Goal: Task Accomplishment & Management: Use online tool/utility

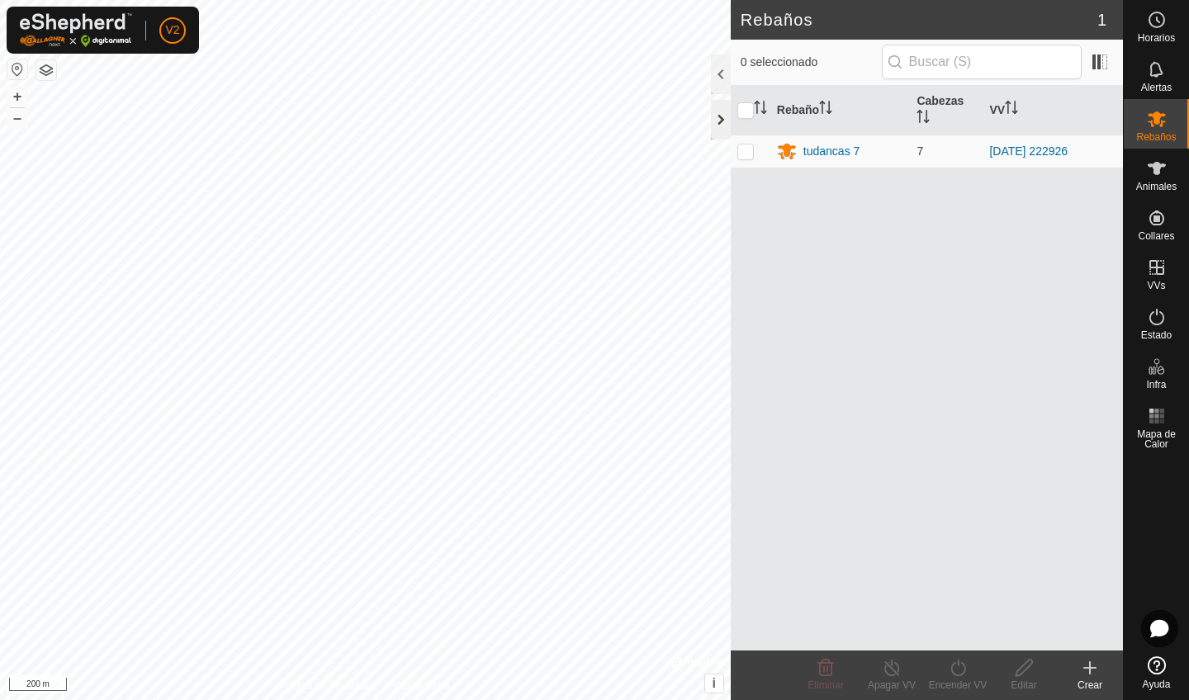
click at [720, 112] on div at bounding box center [721, 120] width 20 height 40
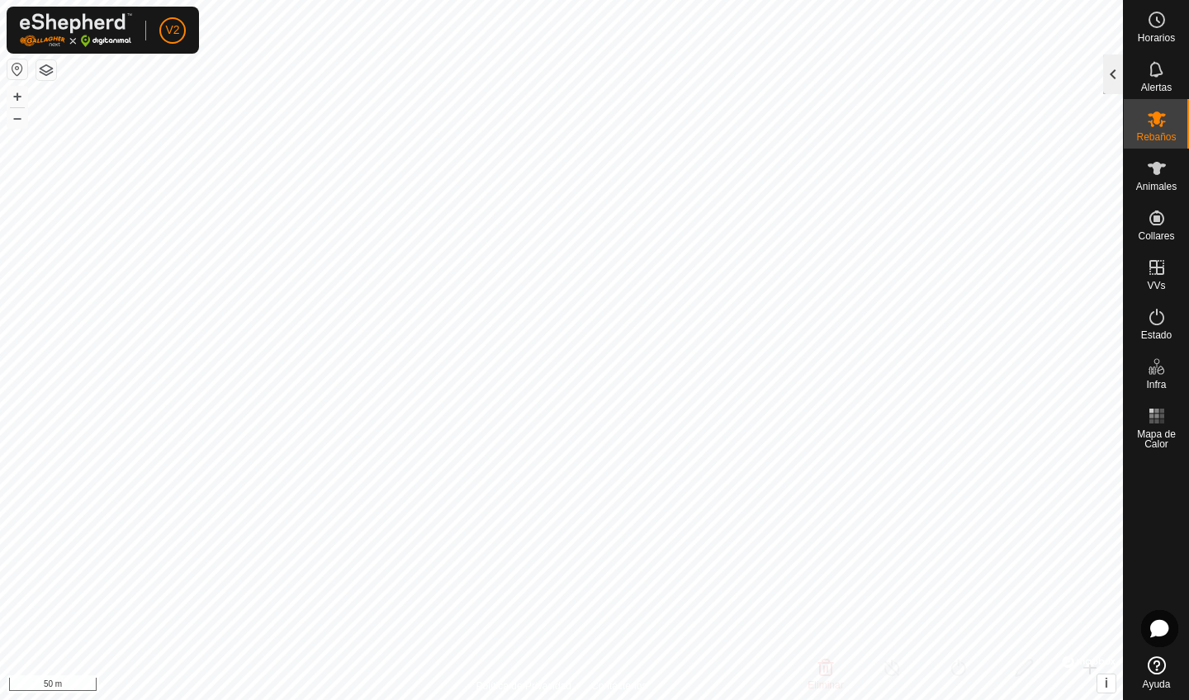
click at [1116, 82] on div at bounding box center [1113, 74] width 20 height 40
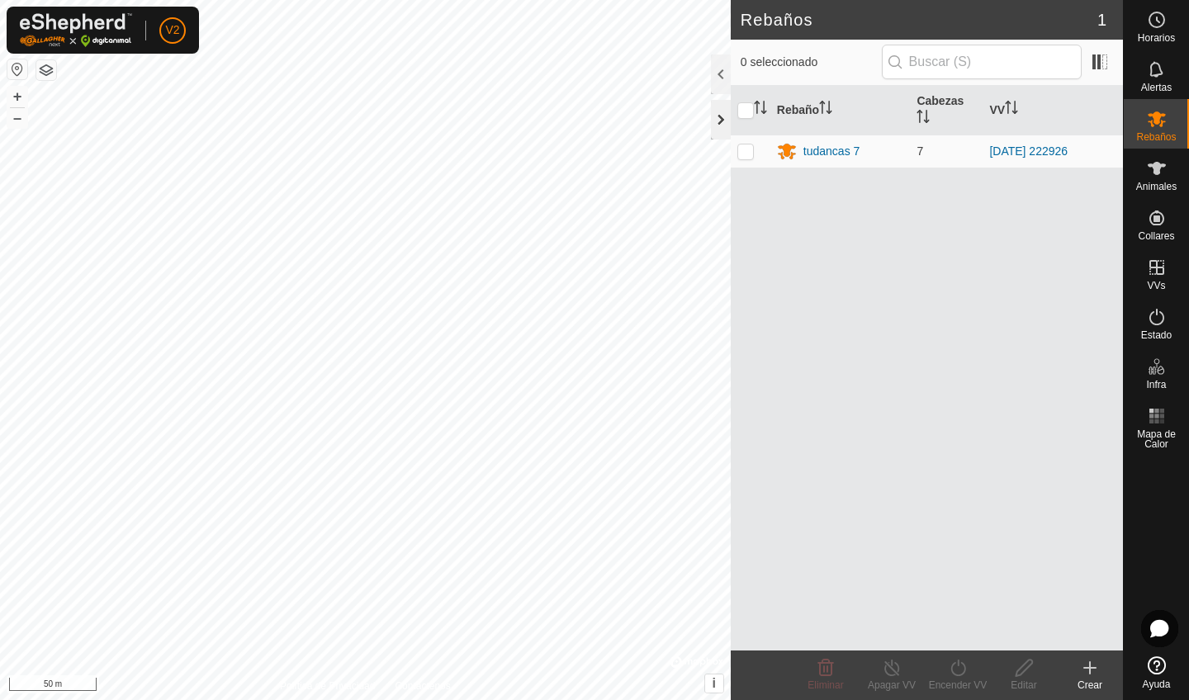
click at [726, 125] on div at bounding box center [721, 120] width 20 height 40
click at [716, 112] on div at bounding box center [721, 120] width 20 height 40
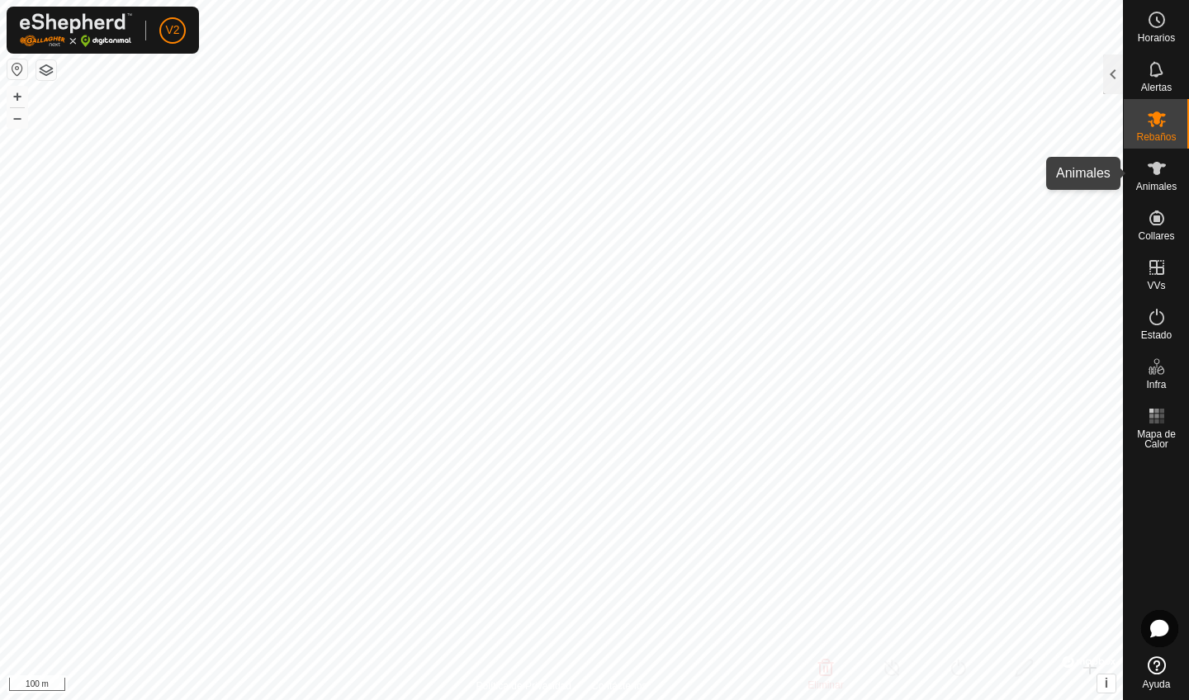
click at [1176, 184] on span "Animales" at bounding box center [1156, 187] width 40 height 10
click at [1152, 179] on es-animals-svg-icon at bounding box center [1157, 168] width 30 height 26
click at [1110, 81] on div at bounding box center [1113, 74] width 20 height 40
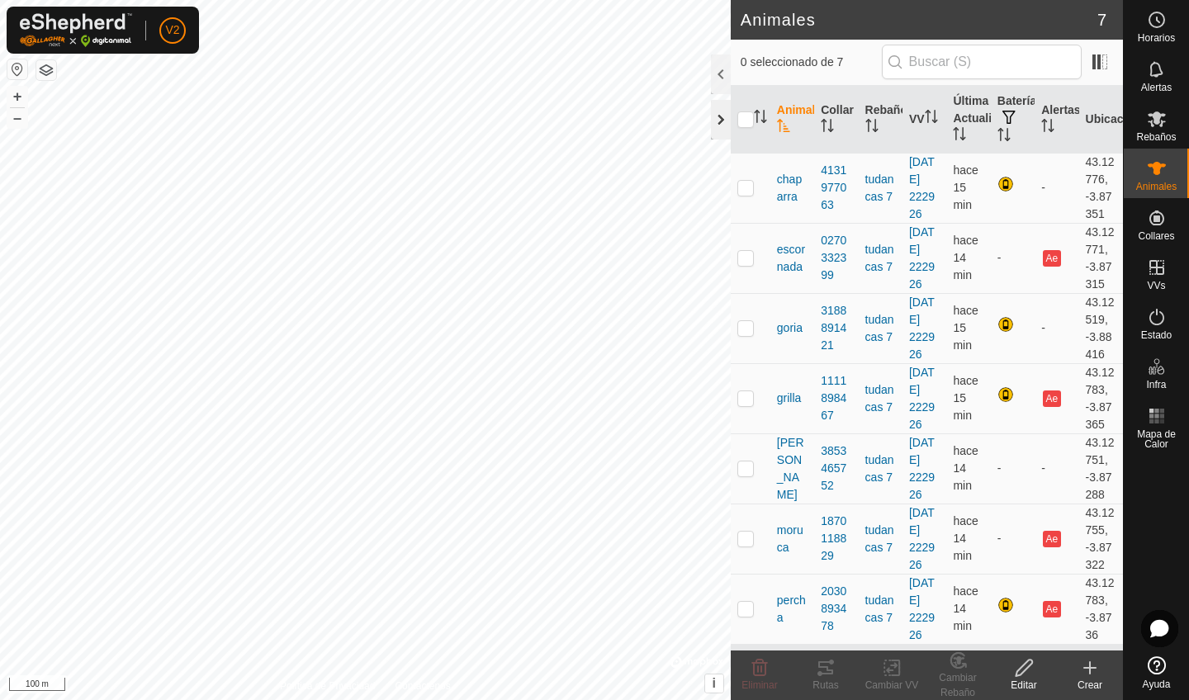
click at [717, 125] on div at bounding box center [721, 120] width 20 height 40
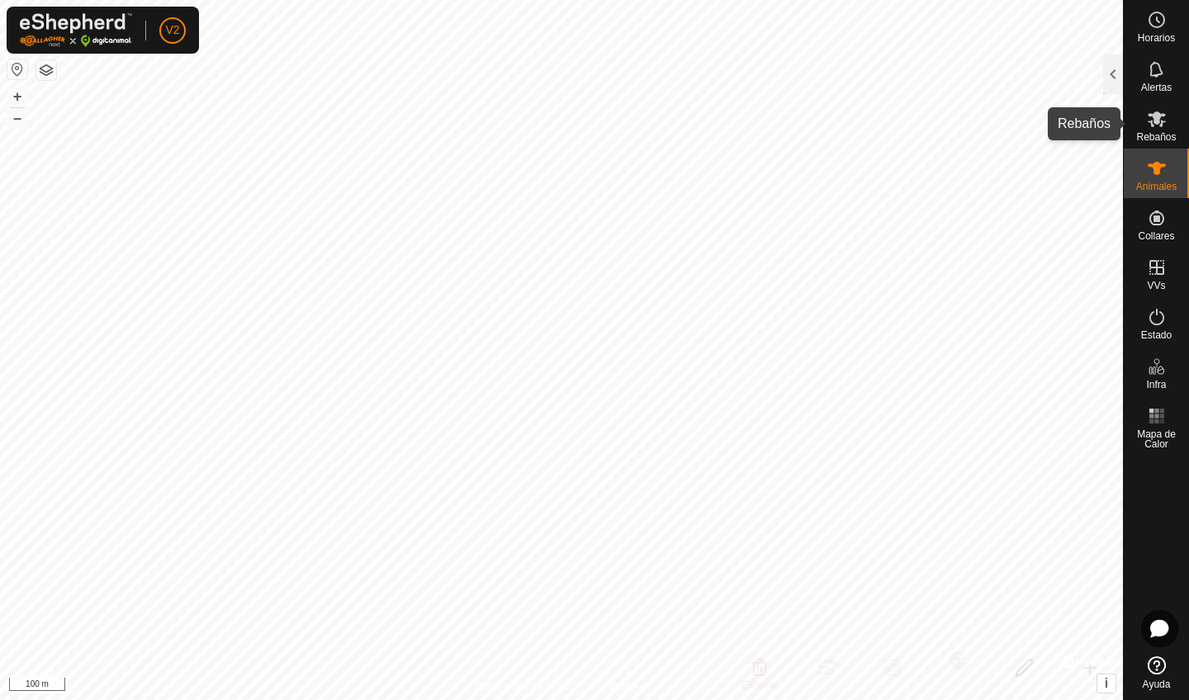
click at [1160, 132] on span "Rebaños" at bounding box center [1156, 137] width 40 height 10
click at [1118, 77] on div at bounding box center [1113, 74] width 20 height 40
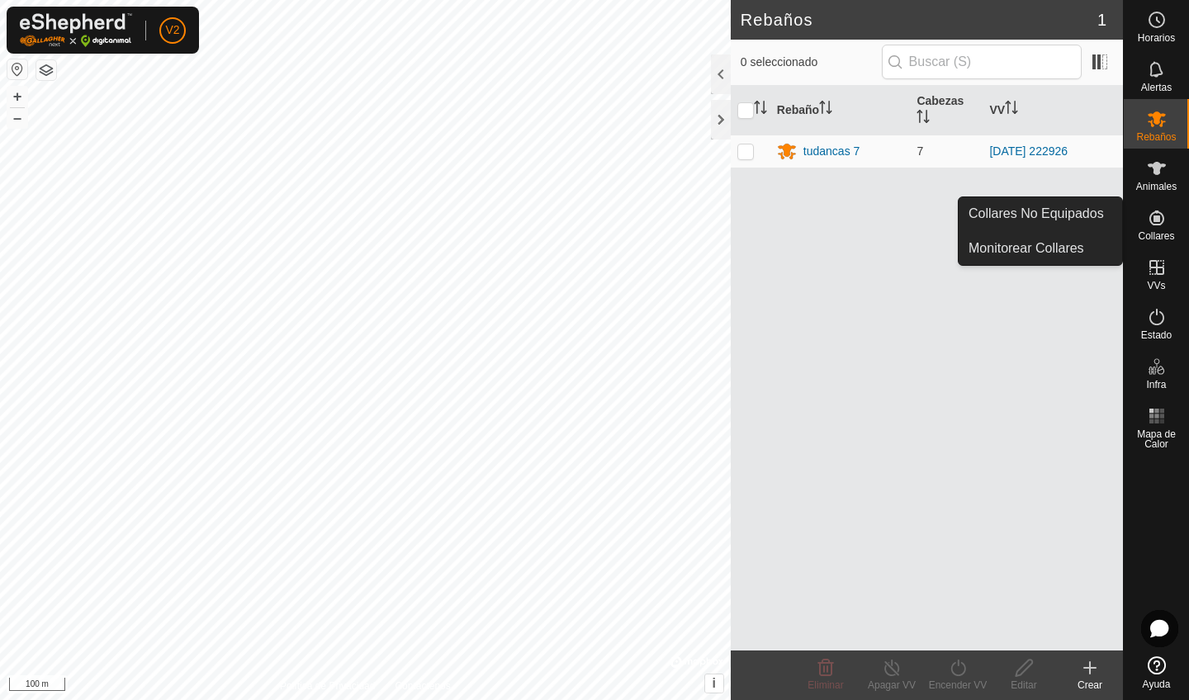
click at [1162, 219] on icon at bounding box center [1156, 217] width 15 height 15
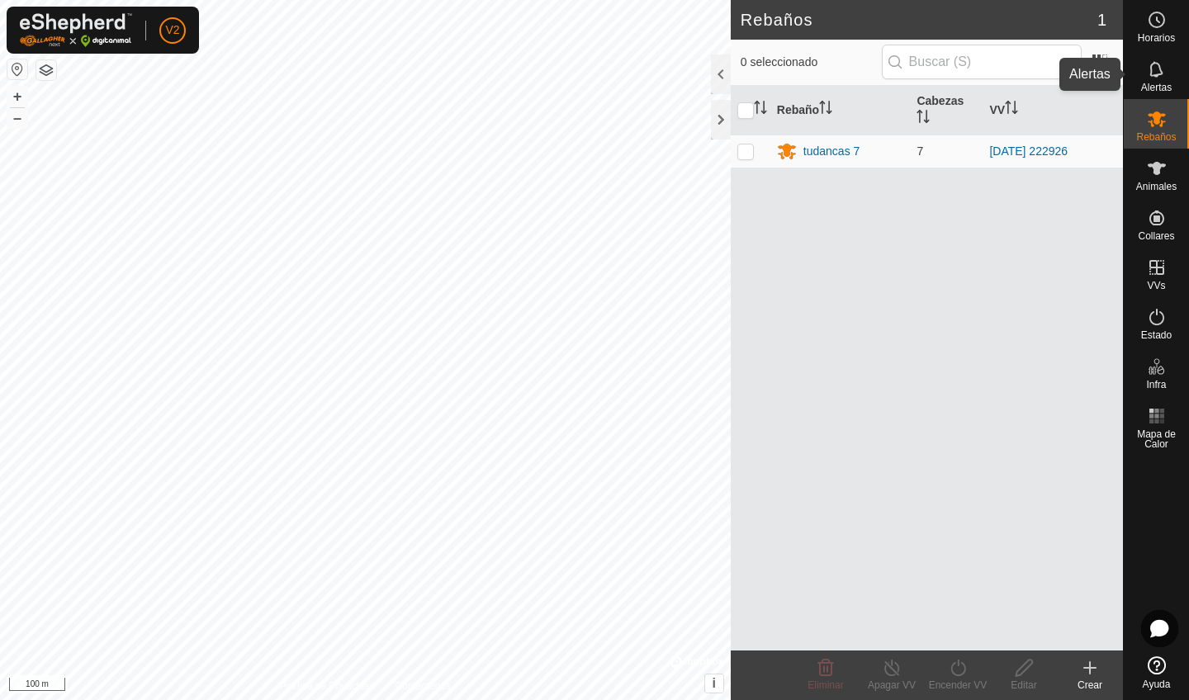
click at [1154, 91] on span "Alertas" at bounding box center [1156, 88] width 31 height 10
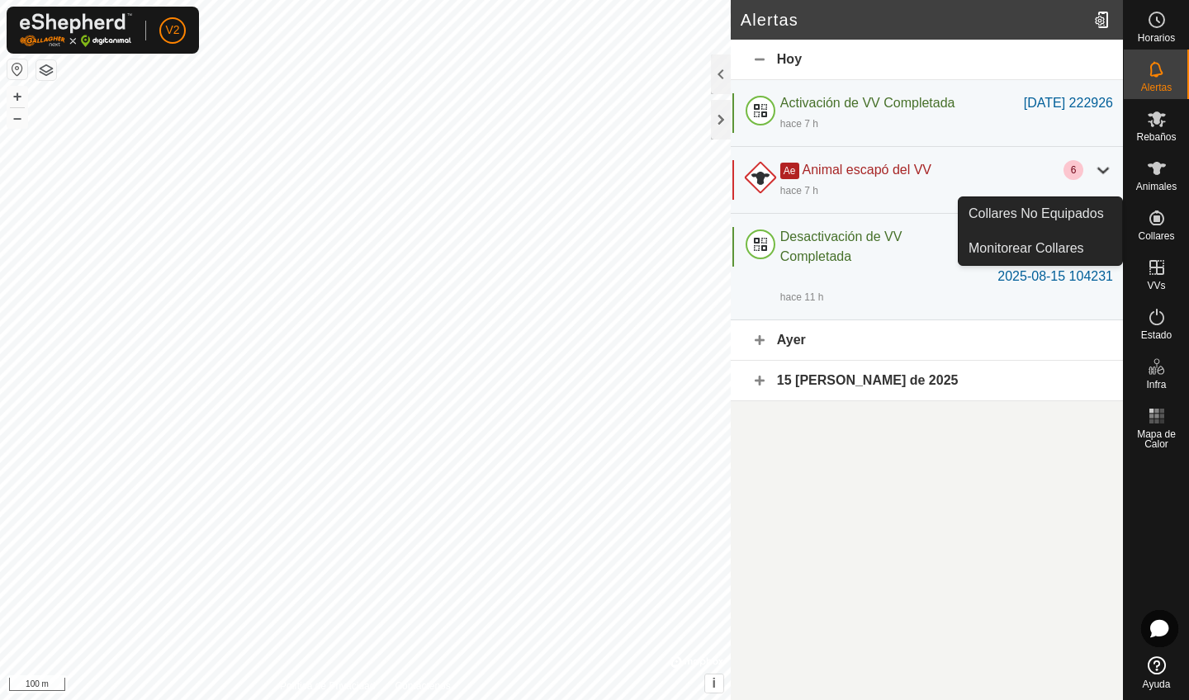
click at [1159, 224] on icon at bounding box center [1156, 217] width 15 height 15
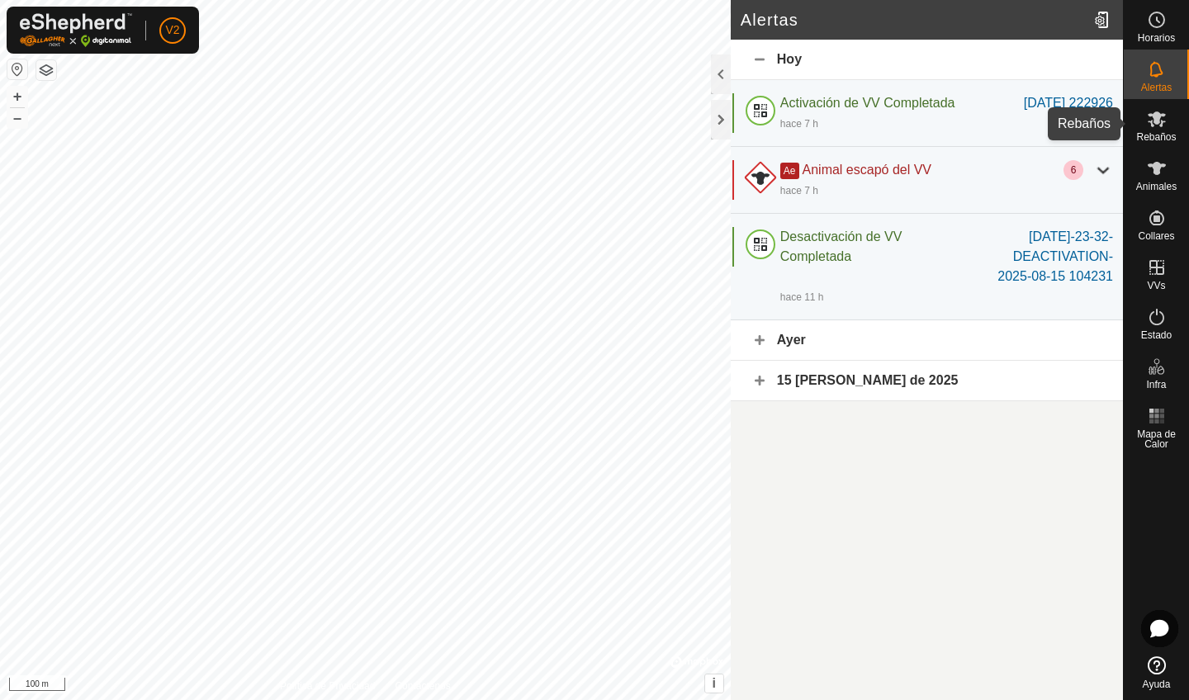
click at [1154, 133] on span "Rebaños" at bounding box center [1156, 137] width 40 height 10
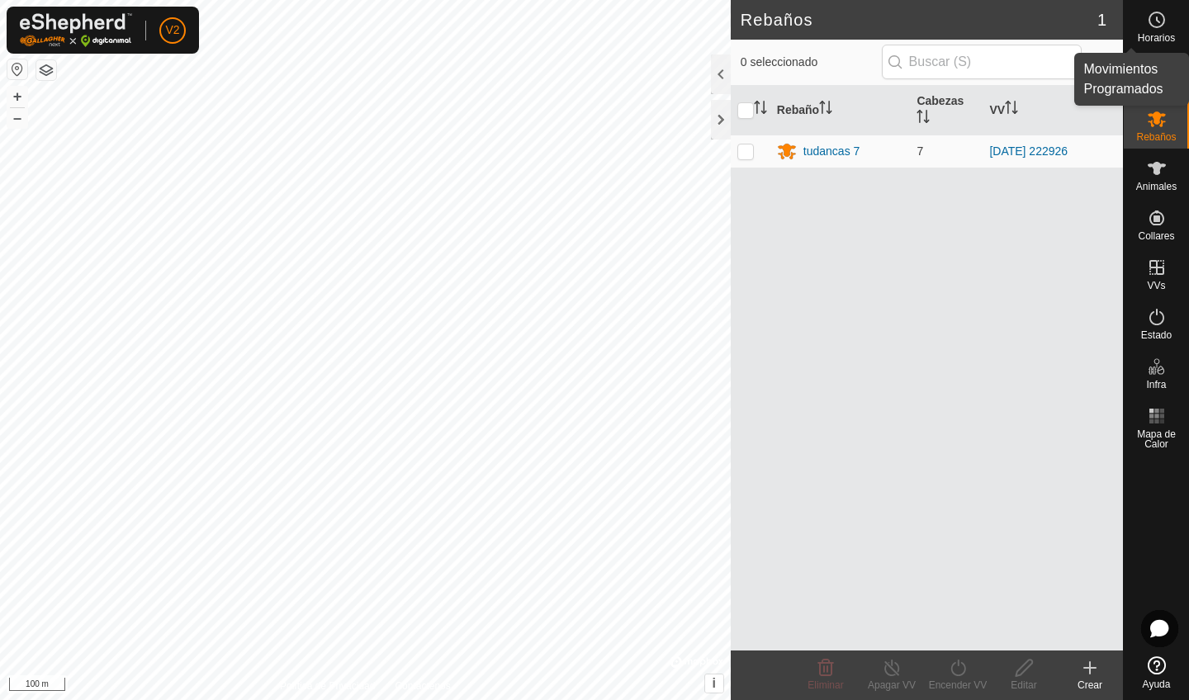
click at [1150, 37] on span "Horarios" at bounding box center [1155, 38] width 37 height 10
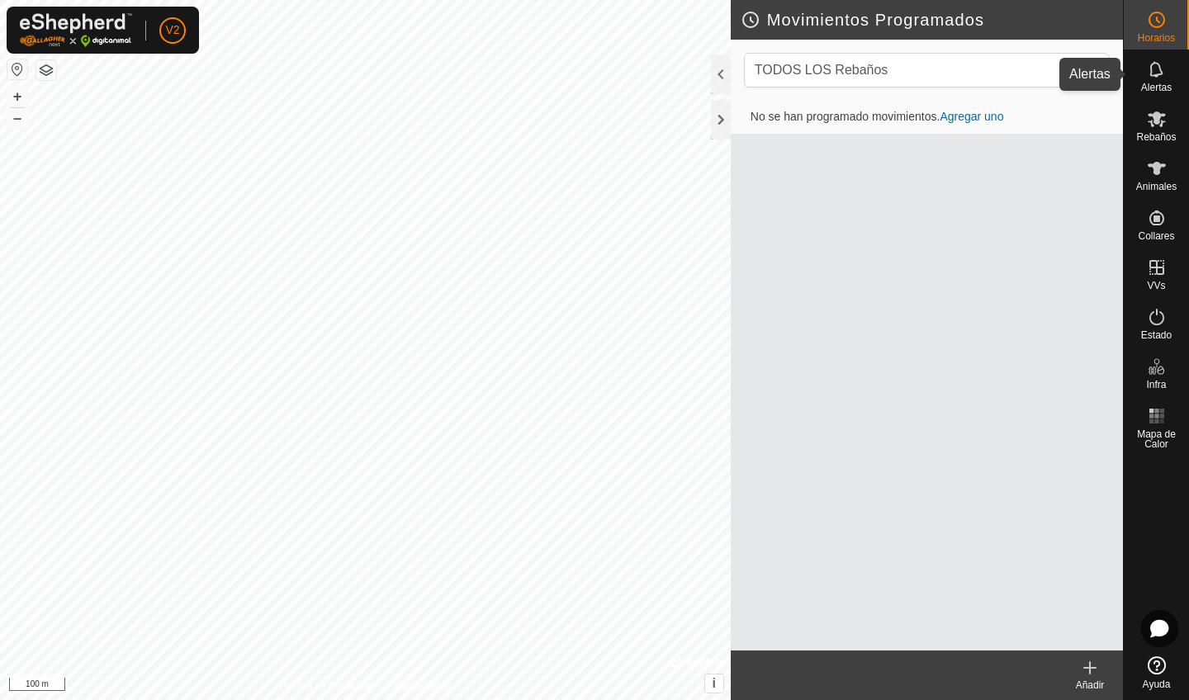
click at [1155, 88] on span "Alertas" at bounding box center [1156, 88] width 31 height 10
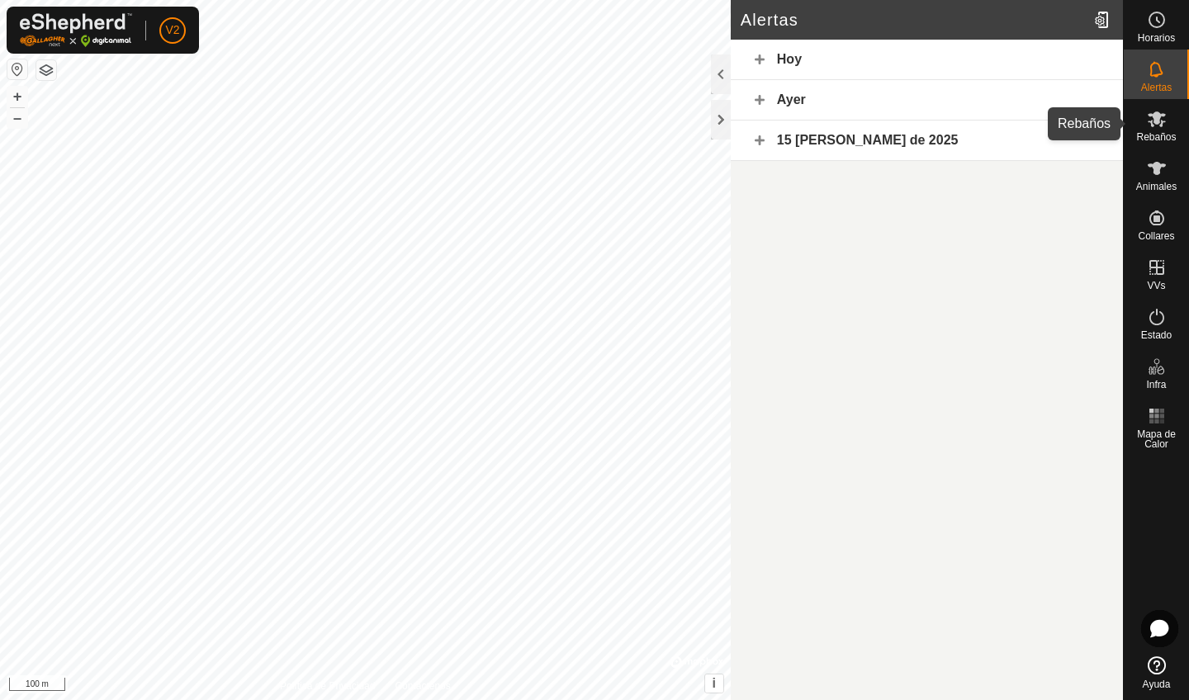
click at [1156, 141] on span "Rebaños" at bounding box center [1156, 137] width 40 height 10
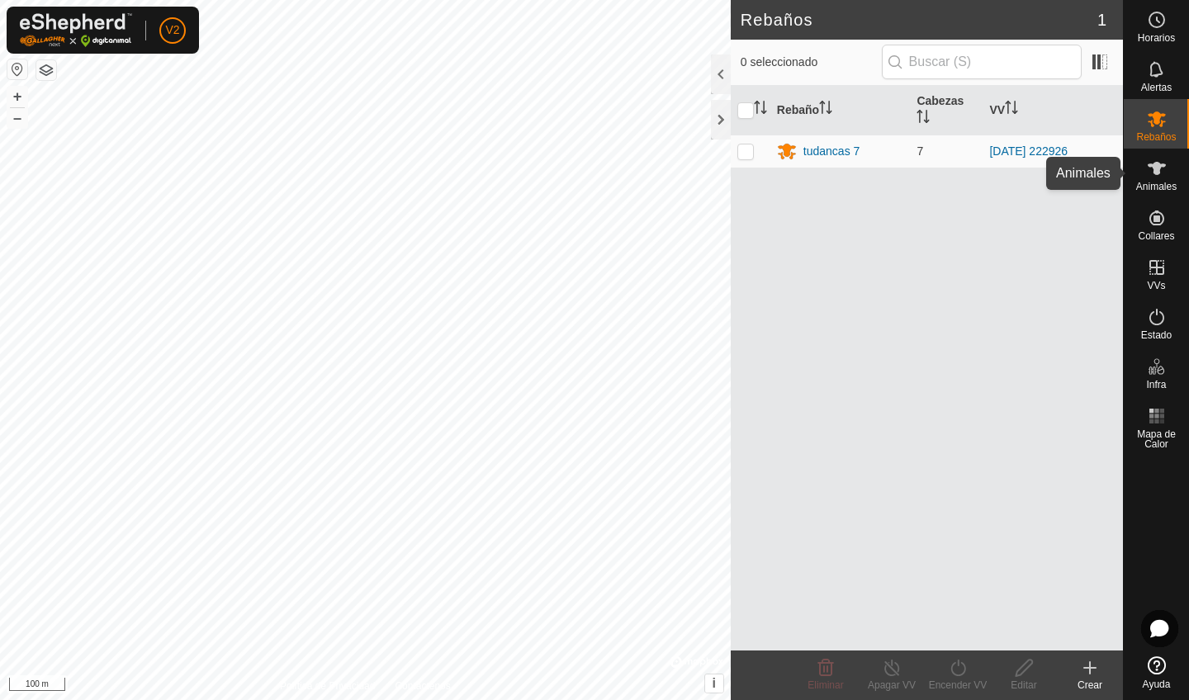
click at [1168, 187] on span "Animales" at bounding box center [1156, 187] width 40 height 10
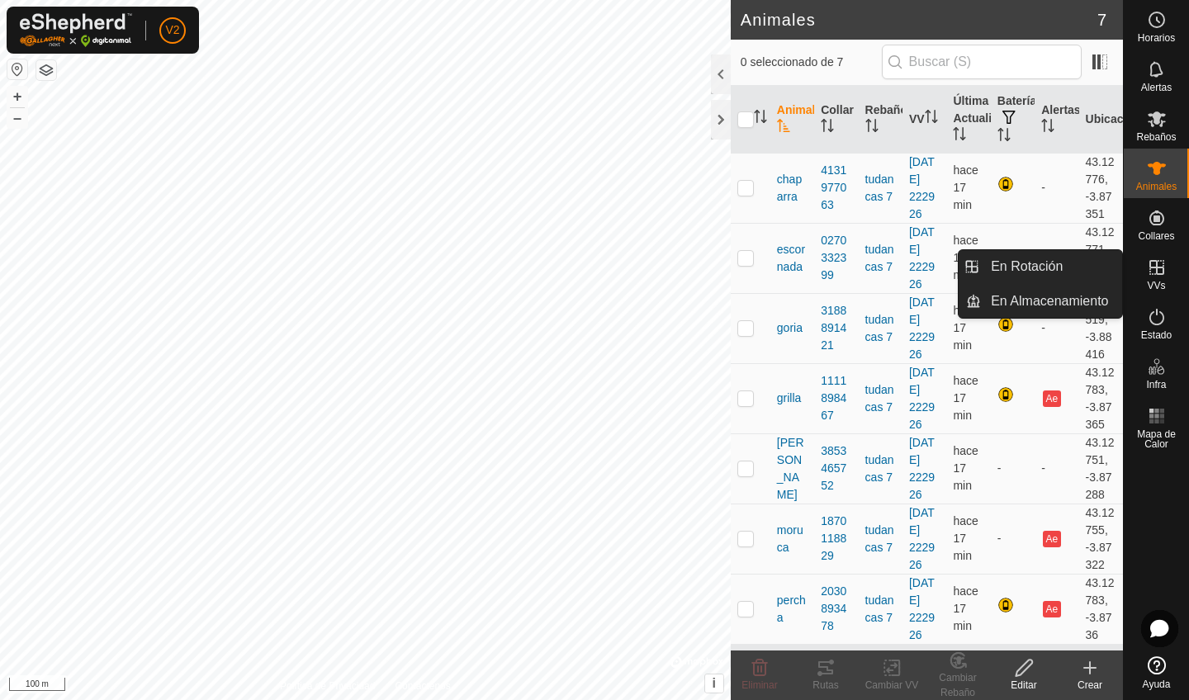
click at [1156, 264] on icon at bounding box center [1156, 267] width 15 height 15
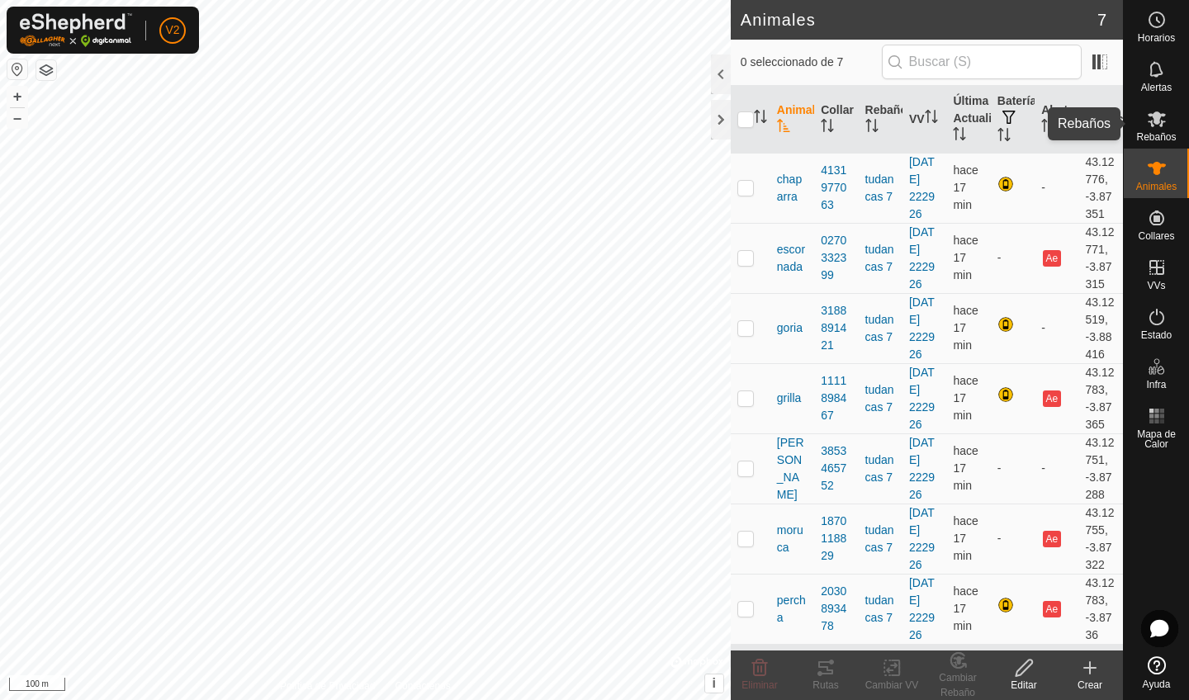
click at [1160, 121] on icon at bounding box center [1156, 119] width 18 height 16
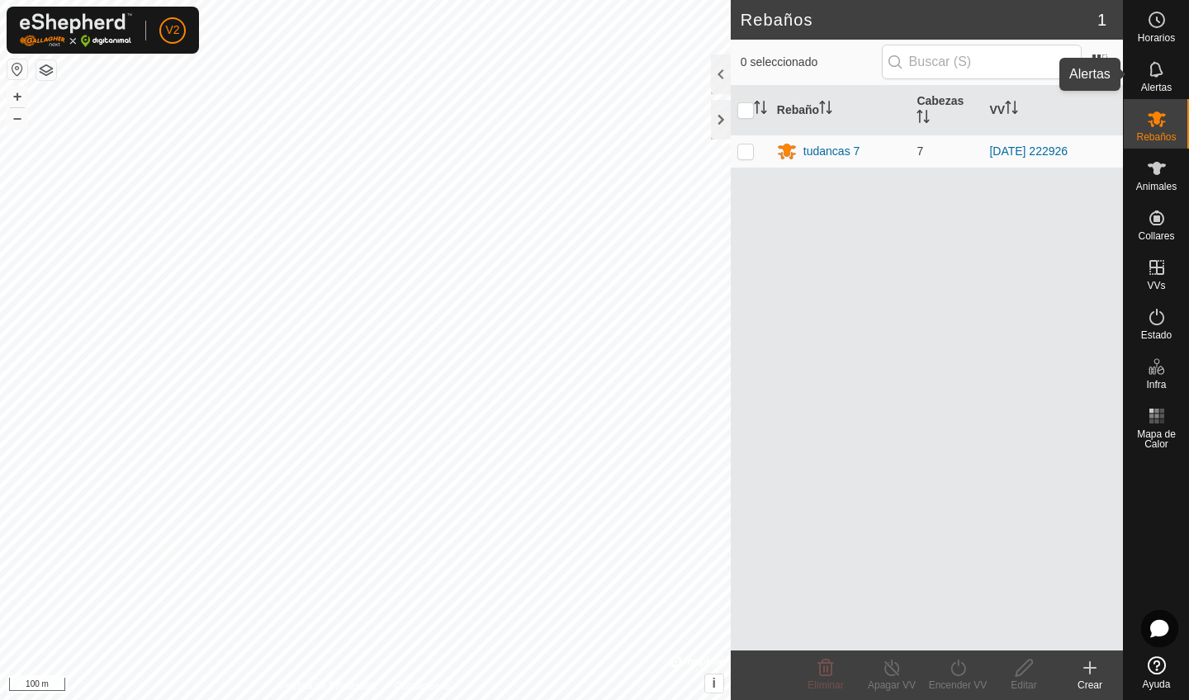
click at [1159, 88] on span "Alertas" at bounding box center [1156, 88] width 31 height 10
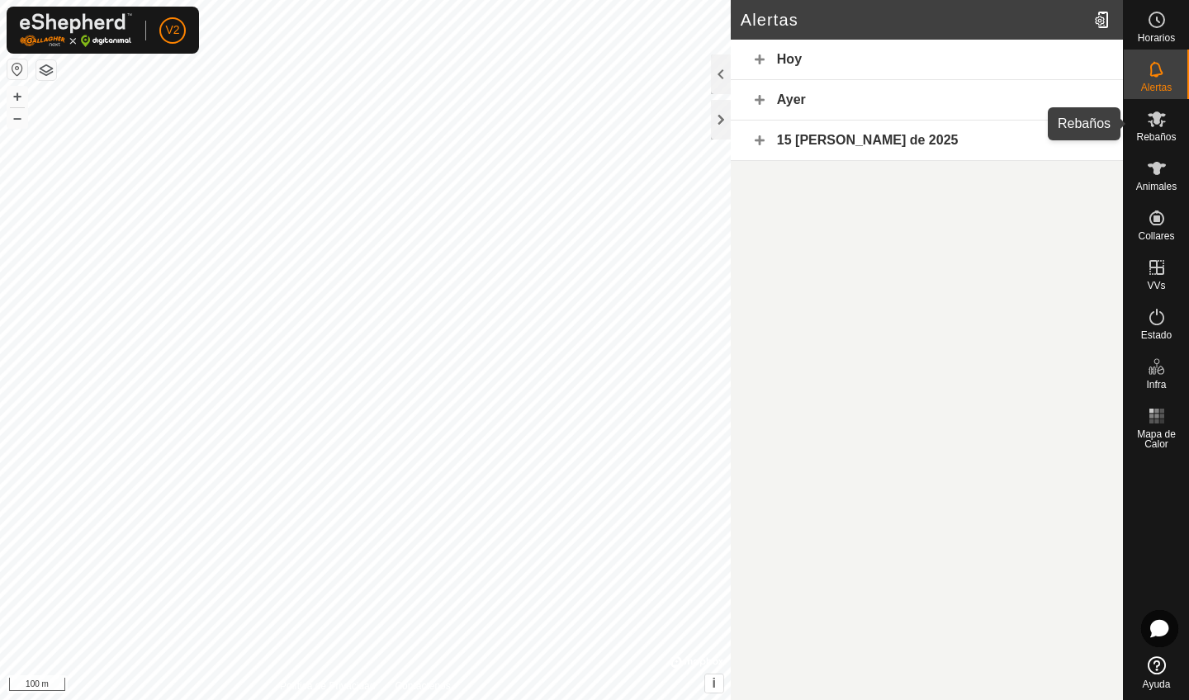
click at [1157, 142] on span "Rebaños" at bounding box center [1156, 137] width 40 height 10
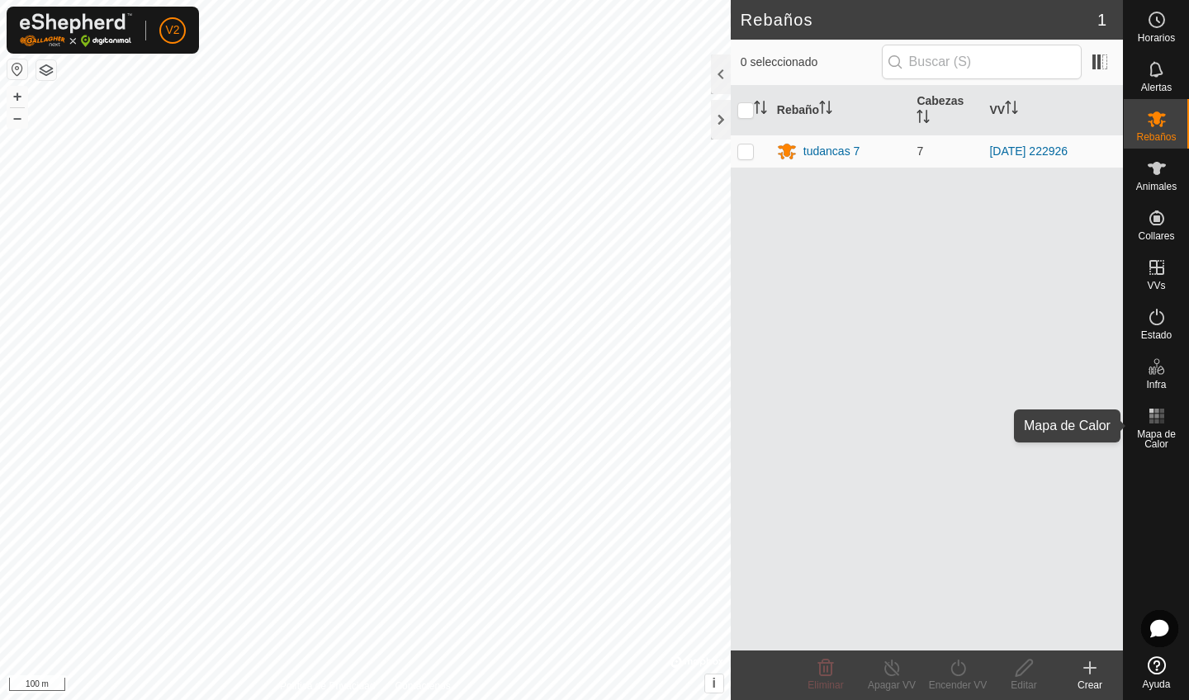
click at [1159, 420] on icon at bounding box center [1156, 416] width 20 height 20
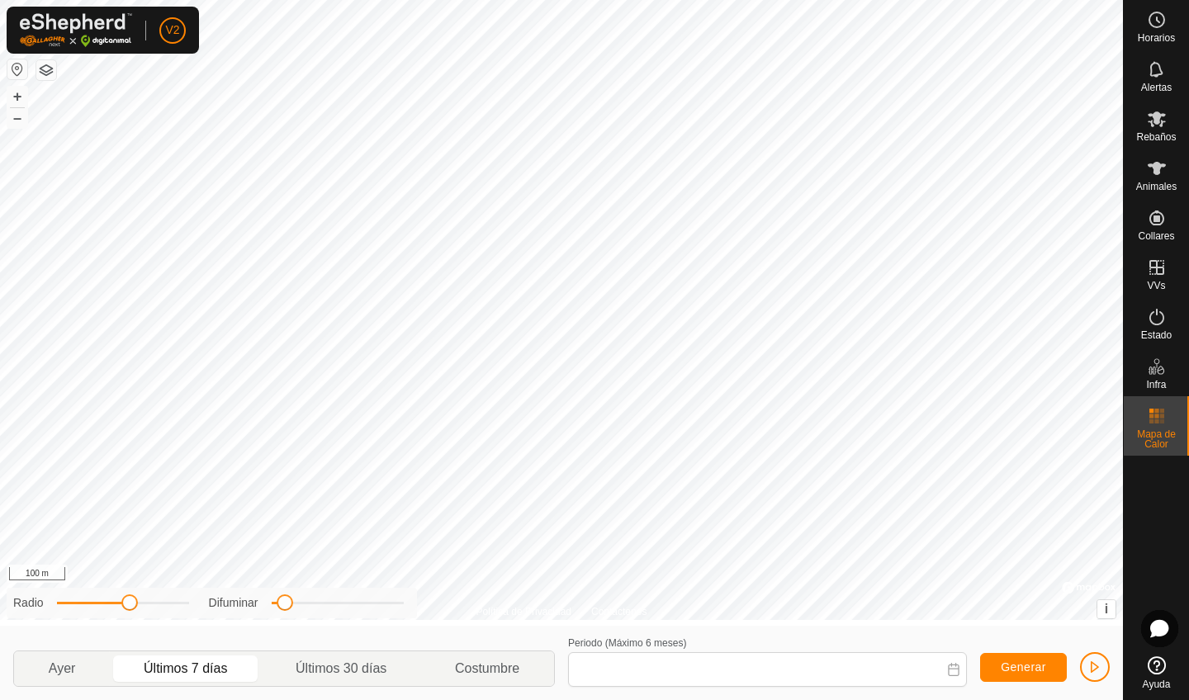
type input "[DATE] - [DATE]"
click at [1159, 420] on icon at bounding box center [1156, 416] width 20 height 20
click at [1167, 429] on span "Mapa de Calor" at bounding box center [1155, 439] width 57 height 20
click at [1155, 311] on icon at bounding box center [1156, 317] width 20 height 20
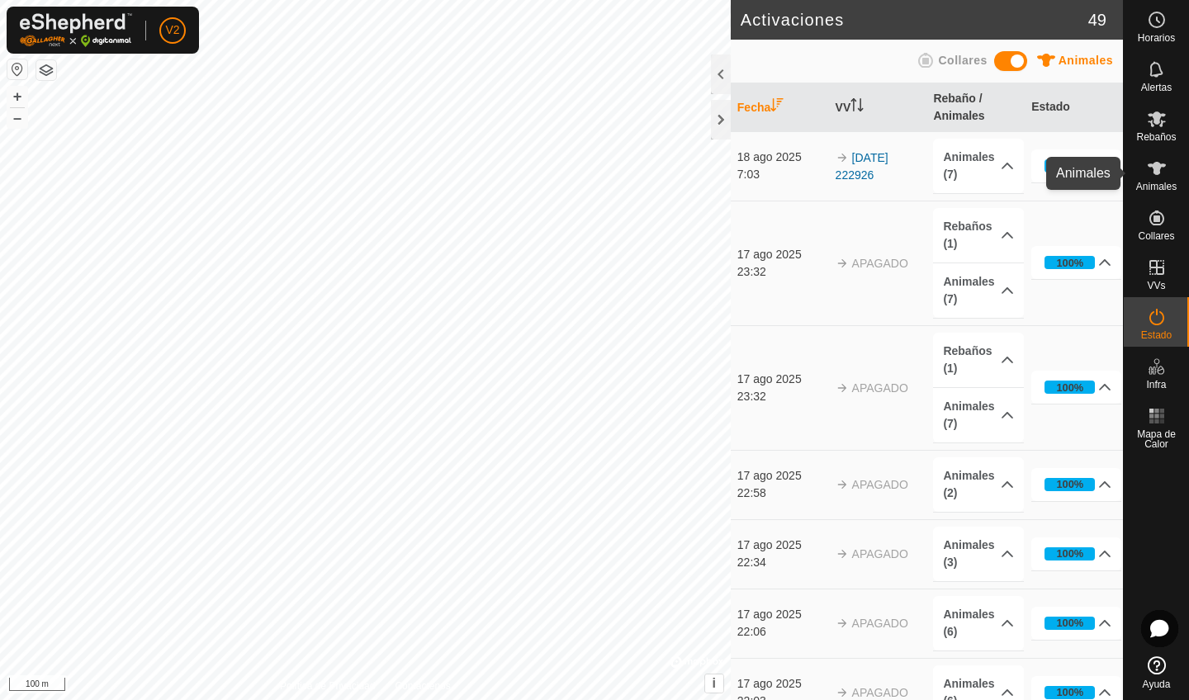
click at [1159, 185] on span "Animales" at bounding box center [1156, 187] width 40 height 10
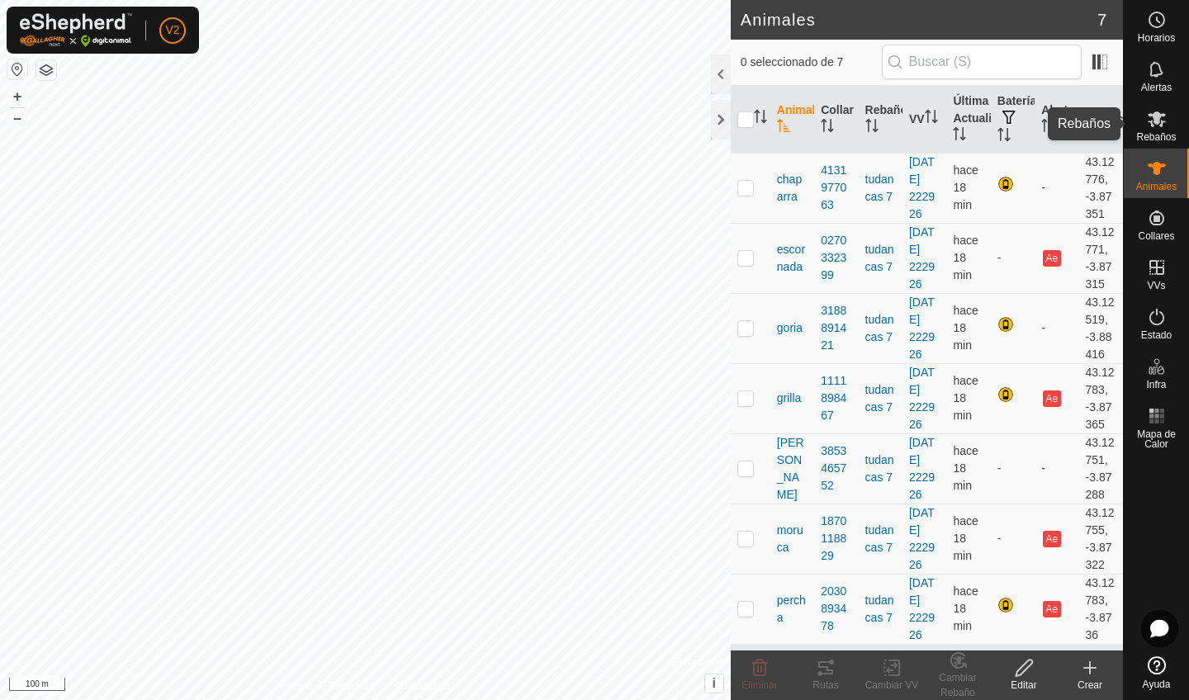
click at [1160, 133] on span "Rebaños" at bounding box center [1156, 137] width 40 height 10
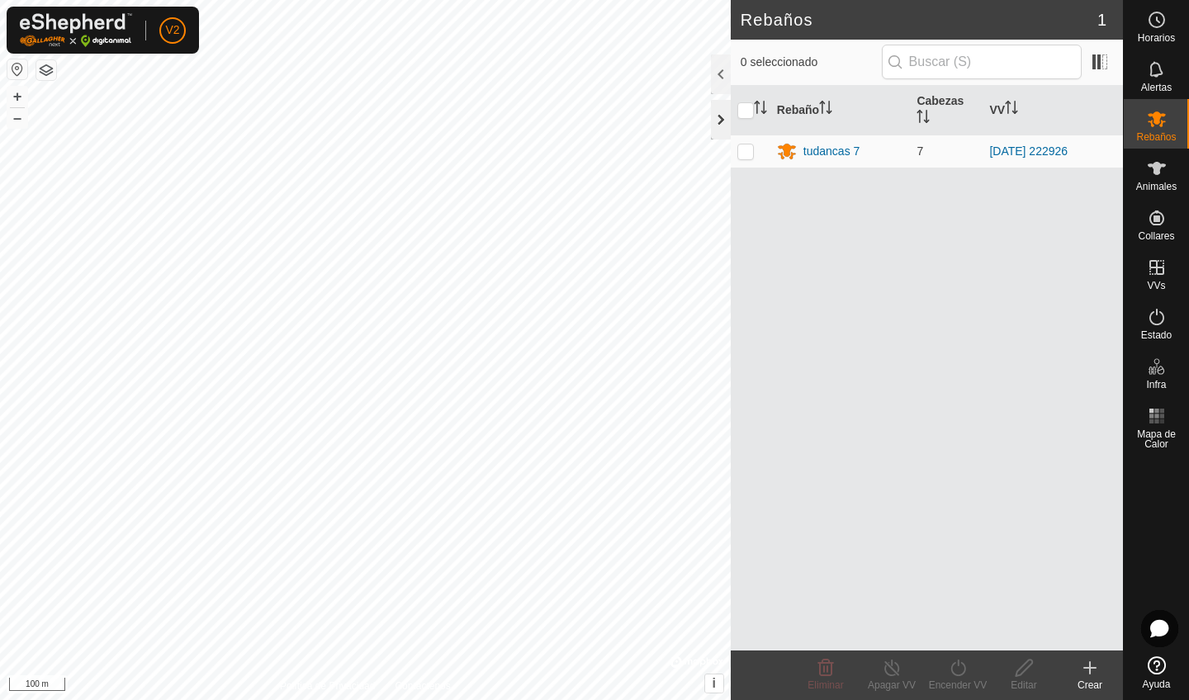
click at [721, 121] on div at bounding box center [721, 120] width 20 height 40
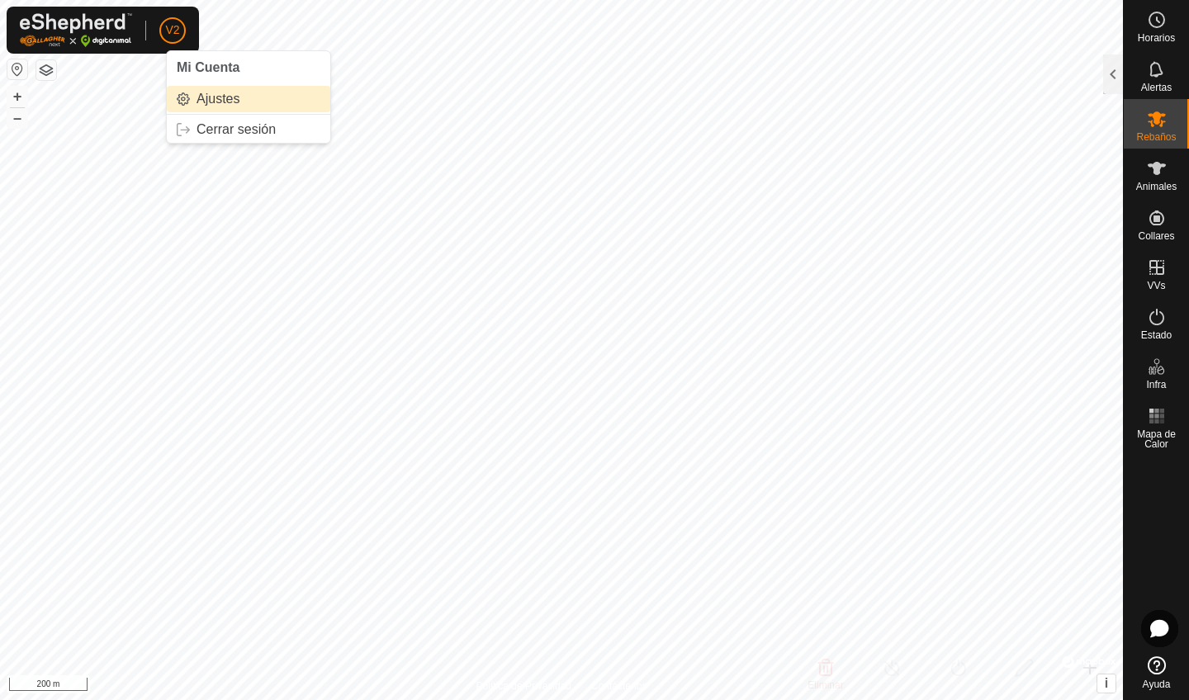
click at [199, 104] on link "Ajustes" at bounding box center [248, 99] width 163 height 26
click at [203, 97] on link "Ajustes" at bounding box center [248, 99] width 163 height 26
click at [226, 99] on link "Ajustes" at bounding box center [248, 99] width 163 height 26
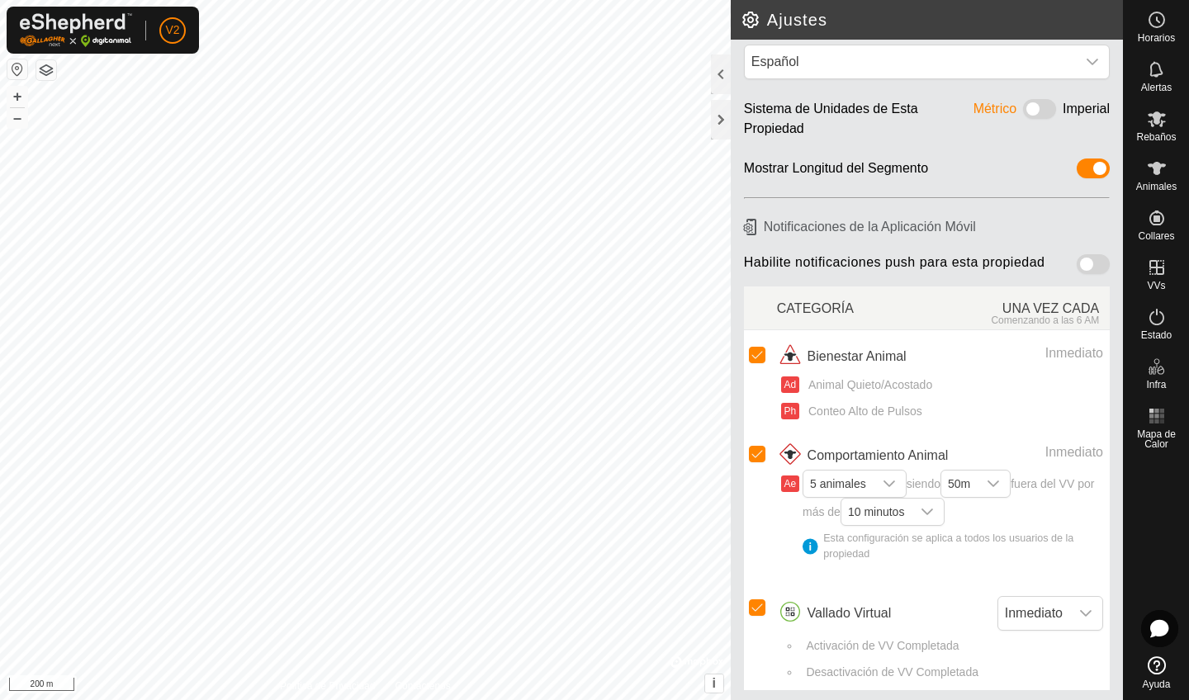
scroll to position [27, 0]
click at [1087, 612] on icon "dropdown trigger" at bounding box center [1086, 614] width 12 height 7
click at [848, 613] on span "Vallado Virtual" at bounding box center [849, 614] width 84 height 20
click at [791, 613] on img at bounding box center [790, 614] width 26 height 26
click at [796, 611] on img at bounding box center [790, 614] width 26 height 26
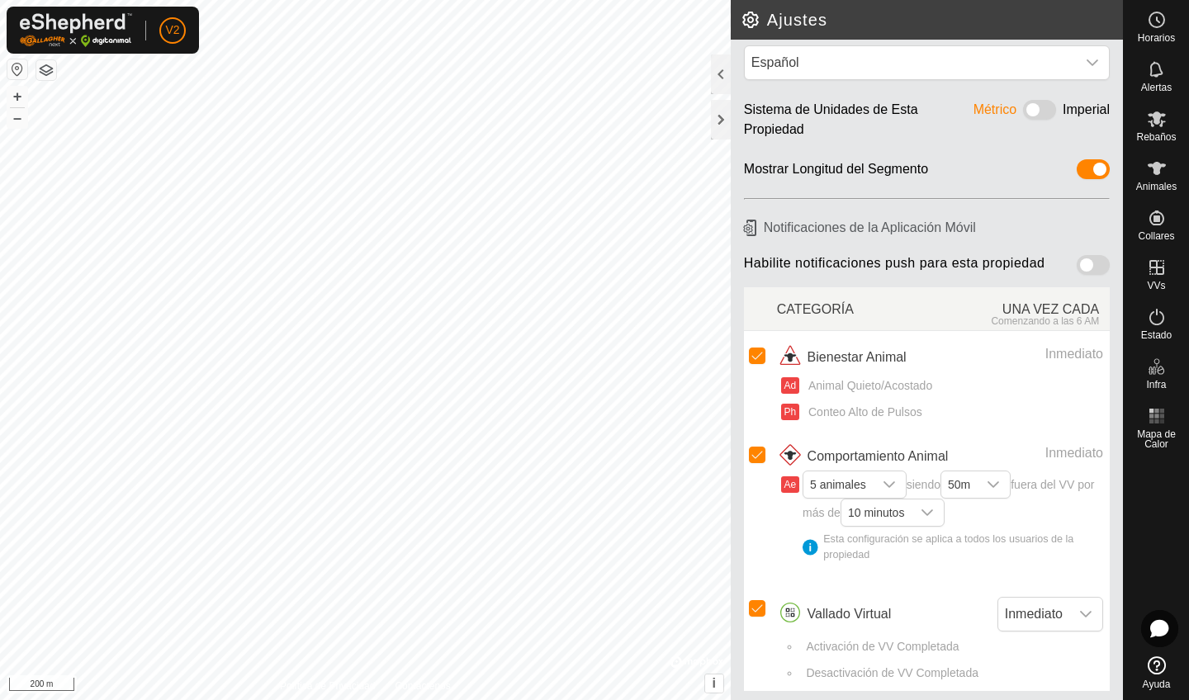
click at [867, 607] on span "Vallado Virtual" at bounding box center [849, 614] width 84 height 20
click at [1026, 610] on span "Inmediato" at bounding box center [1033, 614] width 71 height 33
click at [878, 615] on span "Vallado Virtual" at bounding box center [849, 614] width 84 height 20
click at [787, 612] on img at bounding box center [790, 614] width 26 height 26
click at [723, 130] on div at bounding box center [721, 120] width 20 height 40
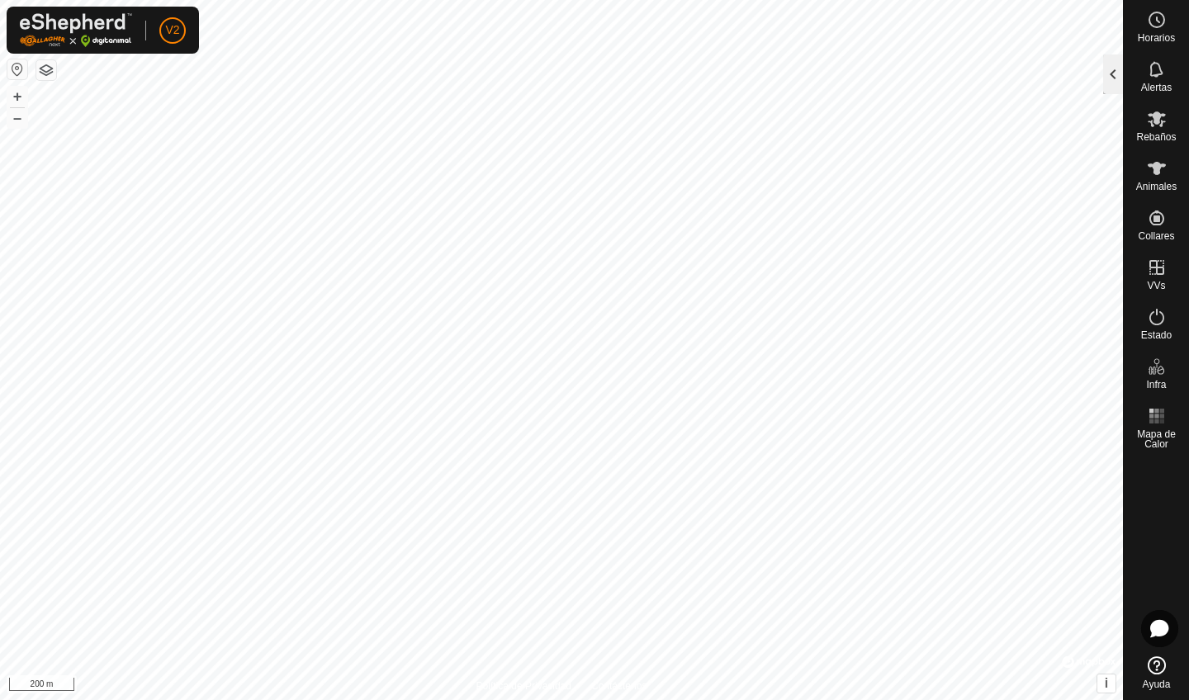
click at [1114, 72] on div at bounding box center [1113, 74] width 20 height 40
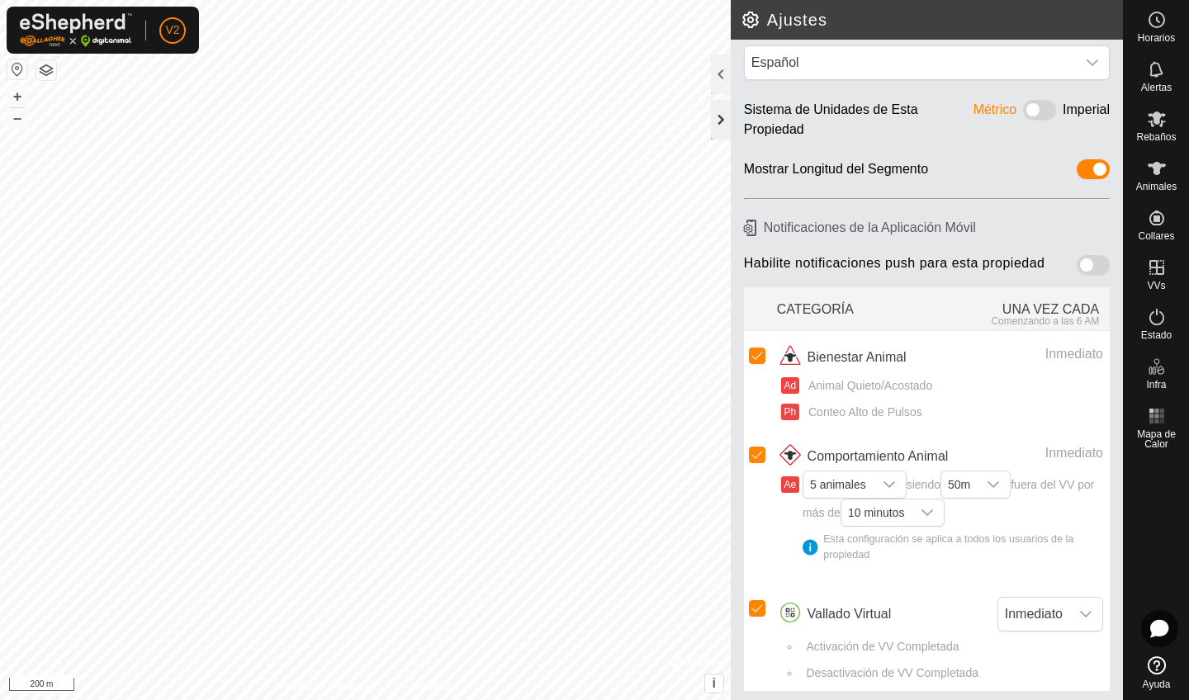
click at [718, 122] on div at bounding box center [721, 120] width 20 height 40
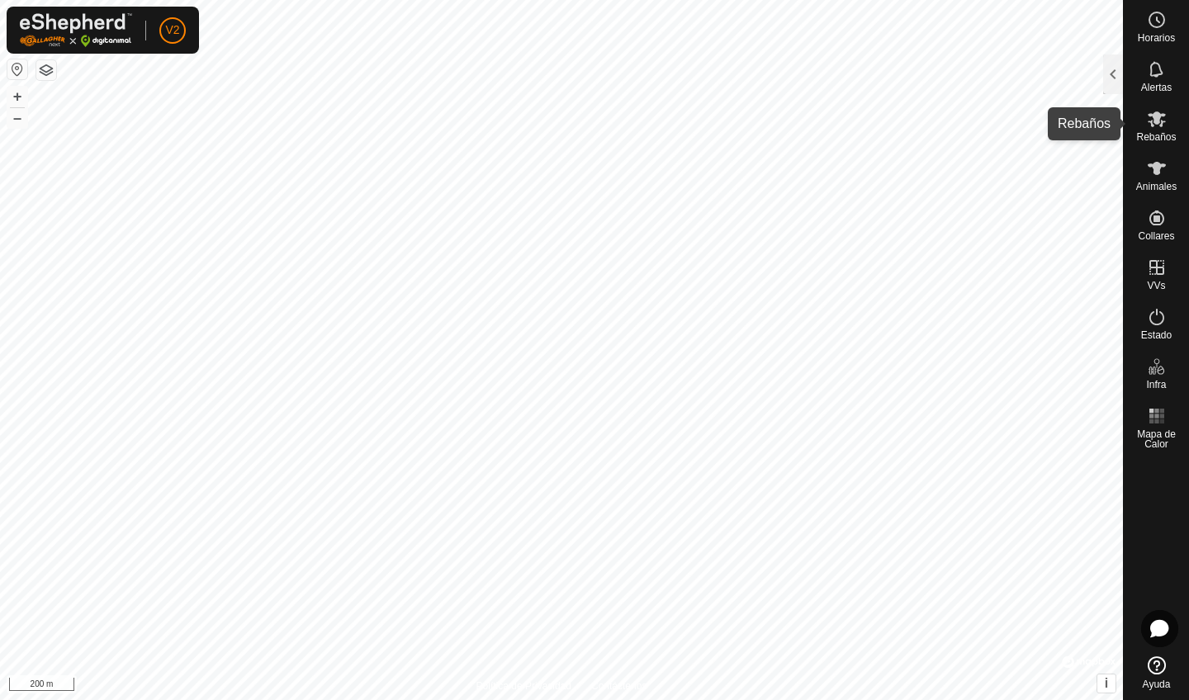
click at [1156, 121] on icon at bounding box center [1156, 119] width 18 height 16
click at [1110, 82] on div at bounding box center [1113, 74] width 20 height 40
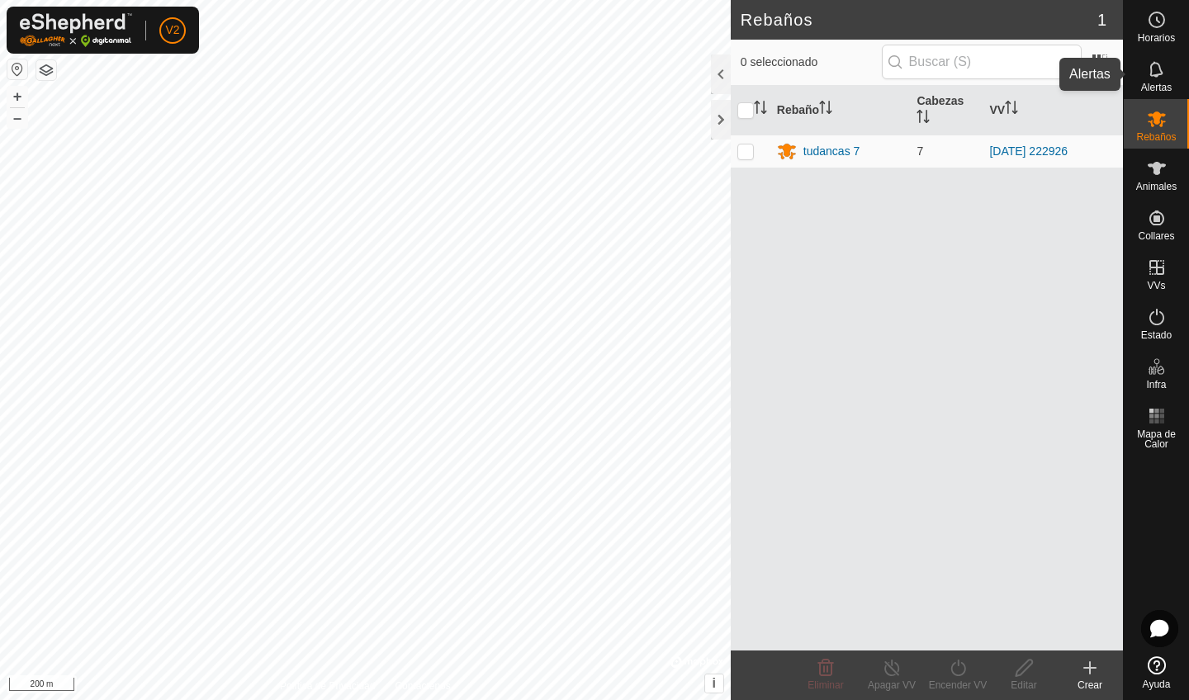
click at [1162, 67] on icon at bounding box center [1156, 69] width 20 height 20
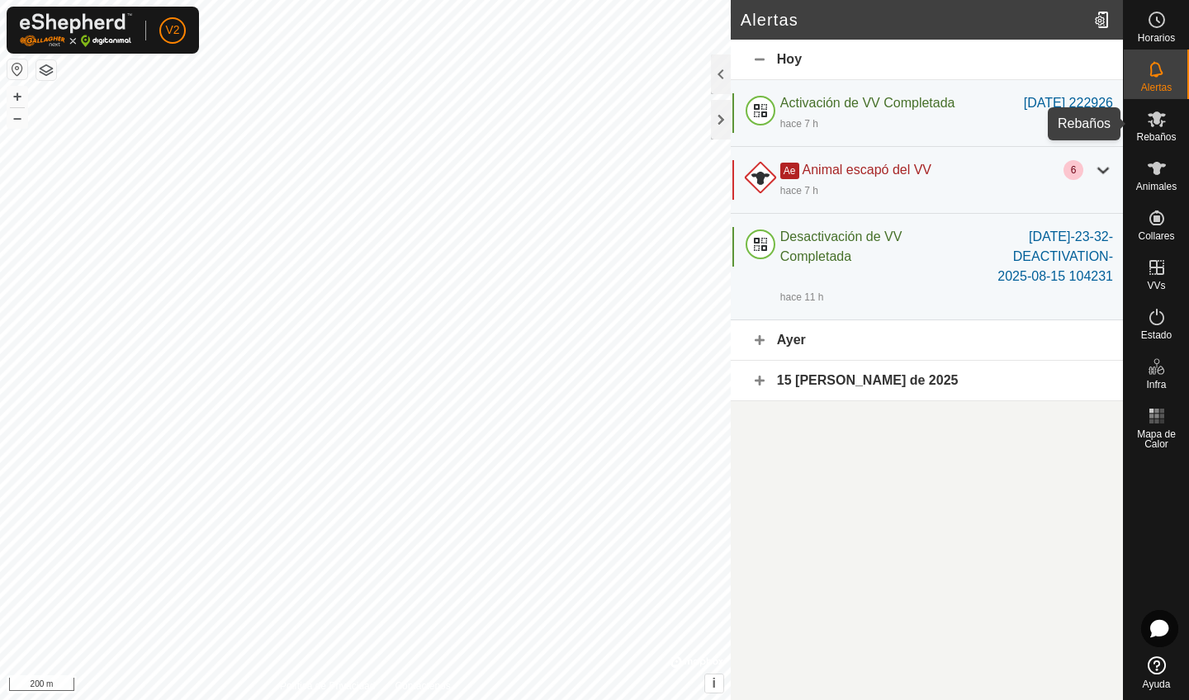
click at [1160, 122] on icon at bounding box center [1156, 119] width 20 height 20
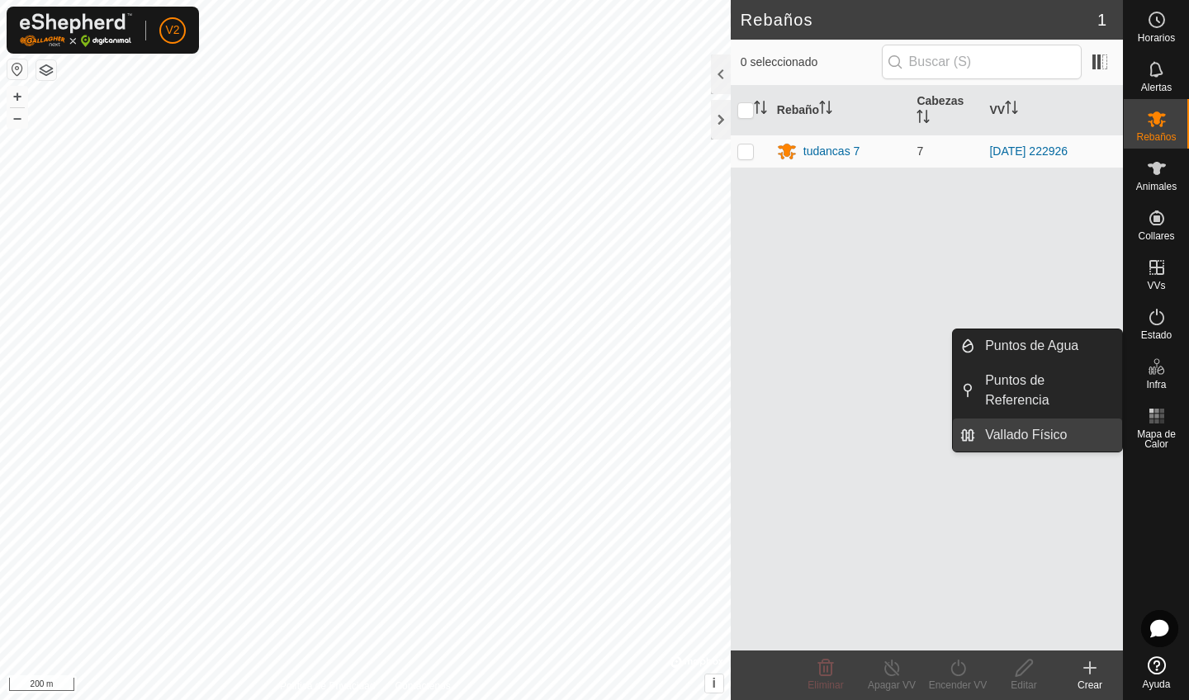
click at [1041, 433] on link "Vallado Físico" at bounding box center [1048, 434] width 147 height 33
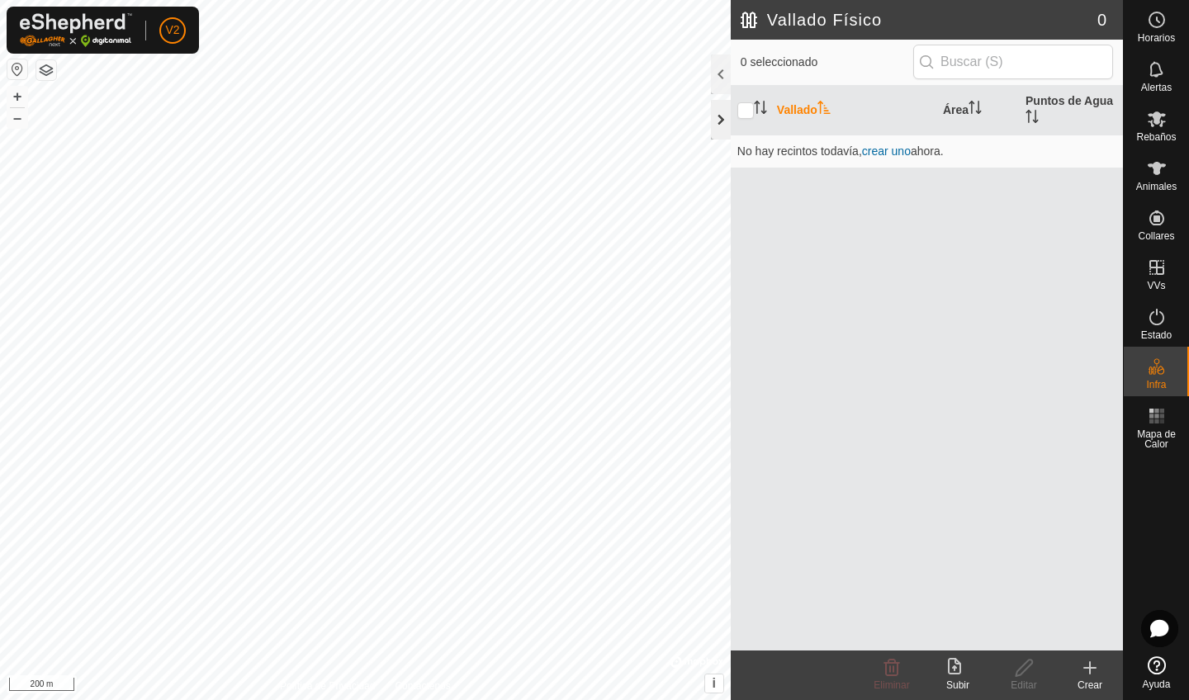
click at [717, 121] on div at bounding box center [721, 120] width 20 height 40
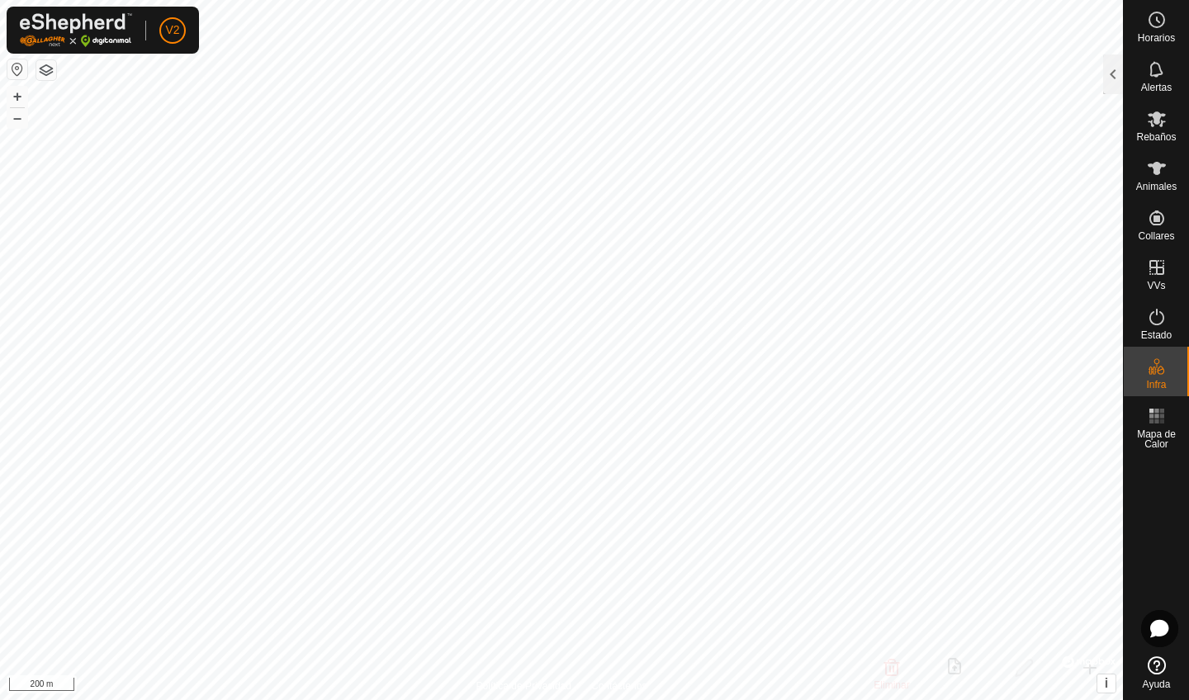
click at [131, 31] on img at bounding box center [76, 30] width 112 height 34
click at [1104, 688] on span "i" at bounding box center [1105, 683] width 3 height 14
click at [1104, 688] on span "›" at bounding box center [1106, 683] width 4 height 14
click at [1158, 320] on icon at bounding box center [1156, 317] width 20 height 20
click at [1119, 68] on div at bounding box center [1113, 74] width 20 height 40
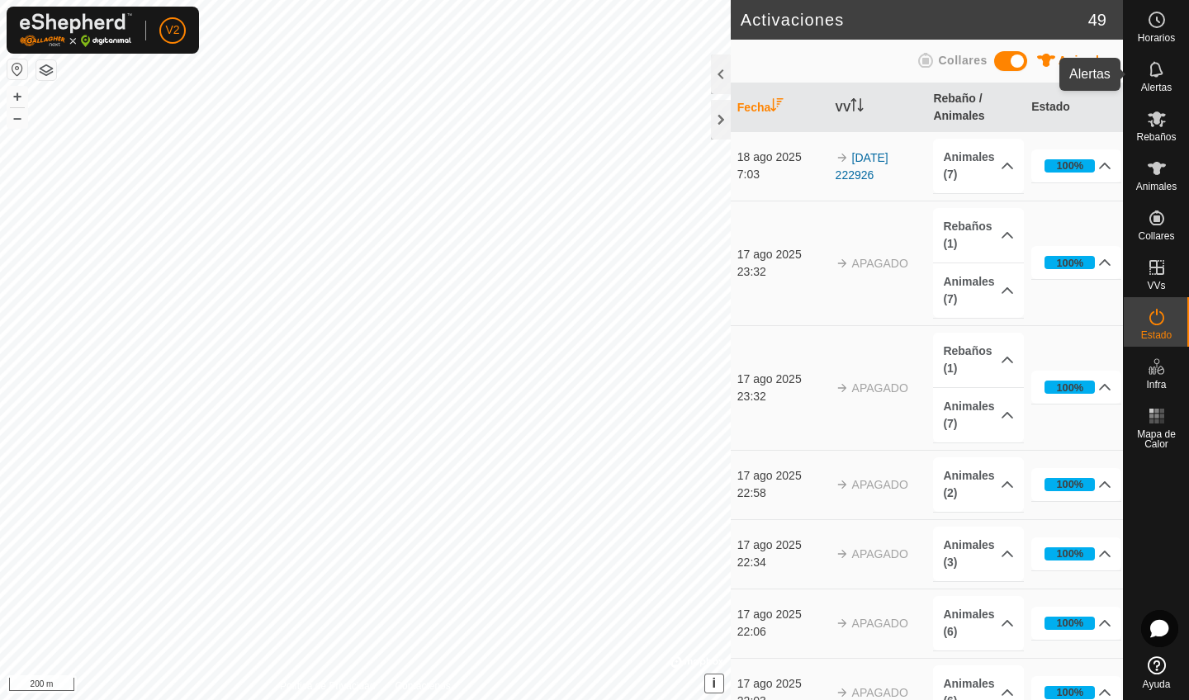
click at [1158, 76] on icon at bounding box center [1156, 69] width 20 height 20
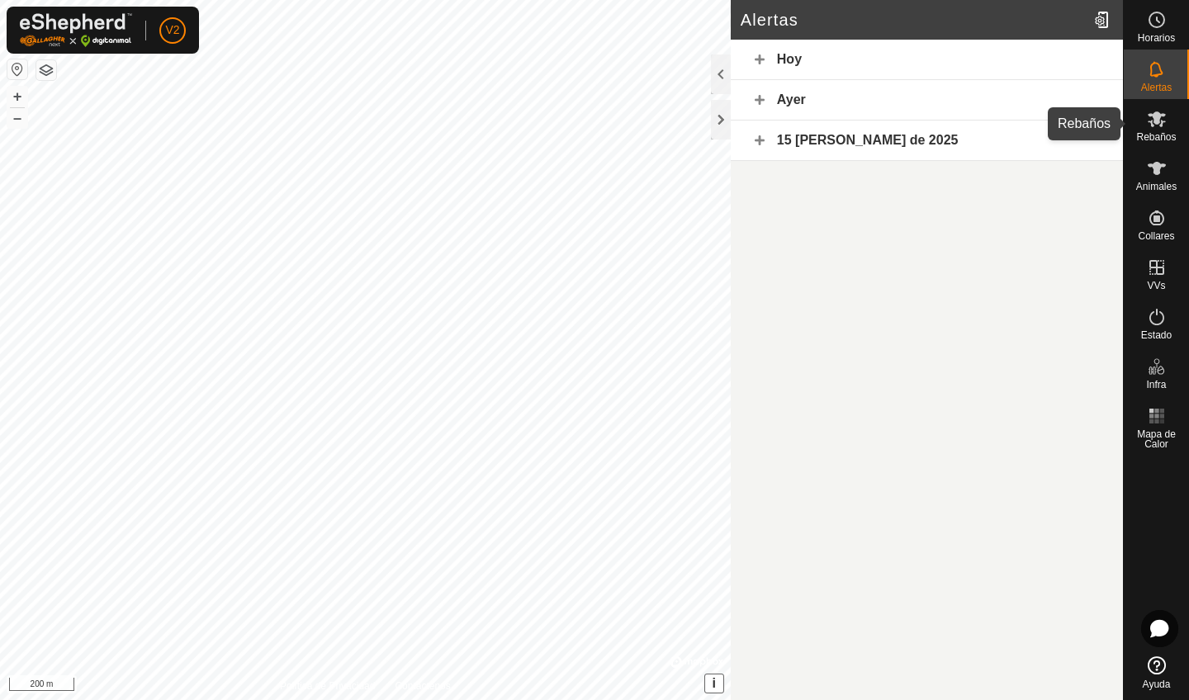
click at [1160, 130] on es-mob-svg-icon at bounding box center [1157, 119] width 30 height 26
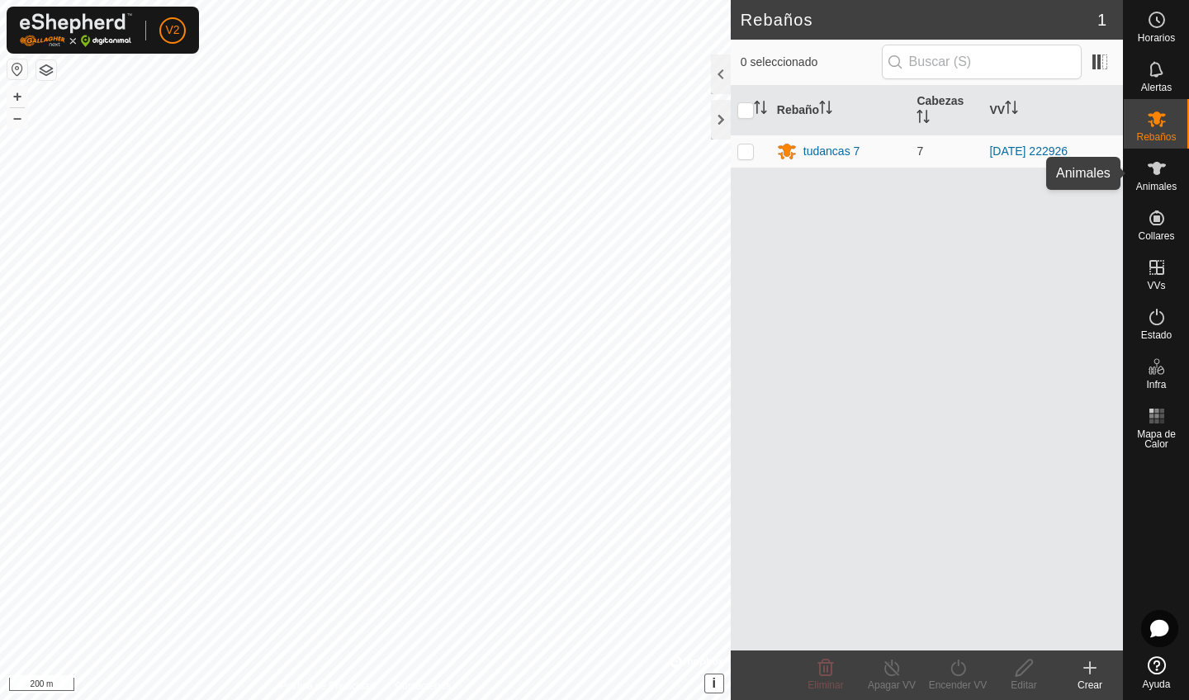
click at [1156, 167] on icon at bounding box center [1156, 168] width 18 height 13
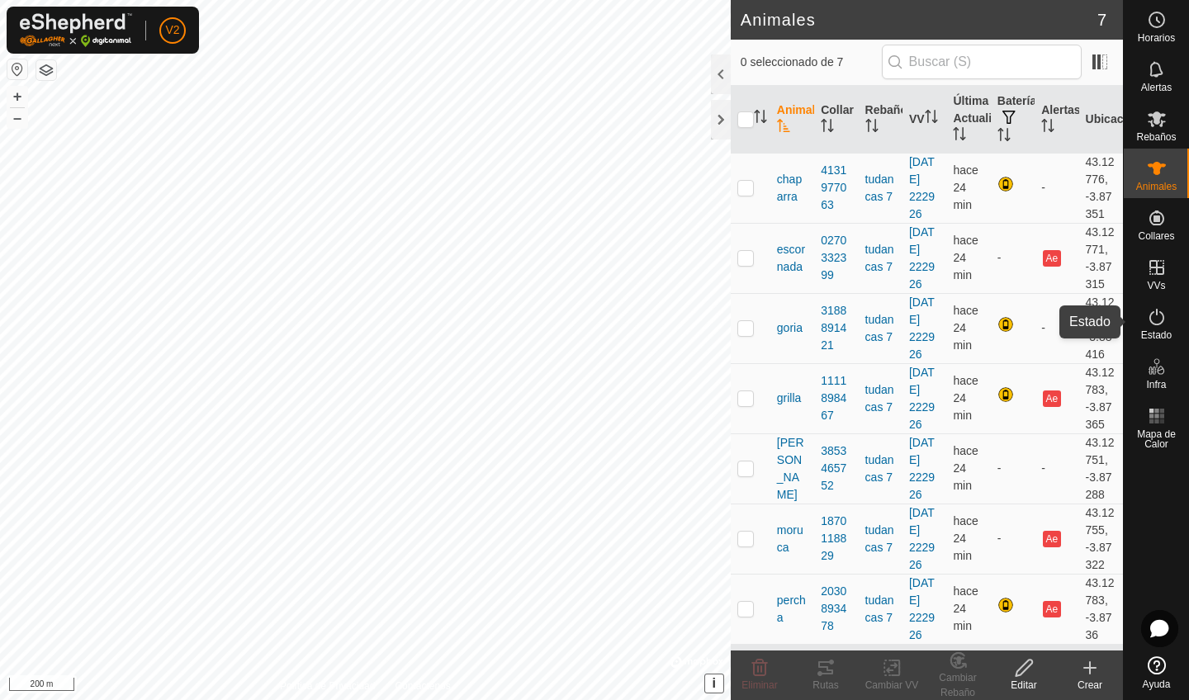
click at [1166, 314] on es-activation-svg-icon at bounding box center [1157, 317] width 30 height 26
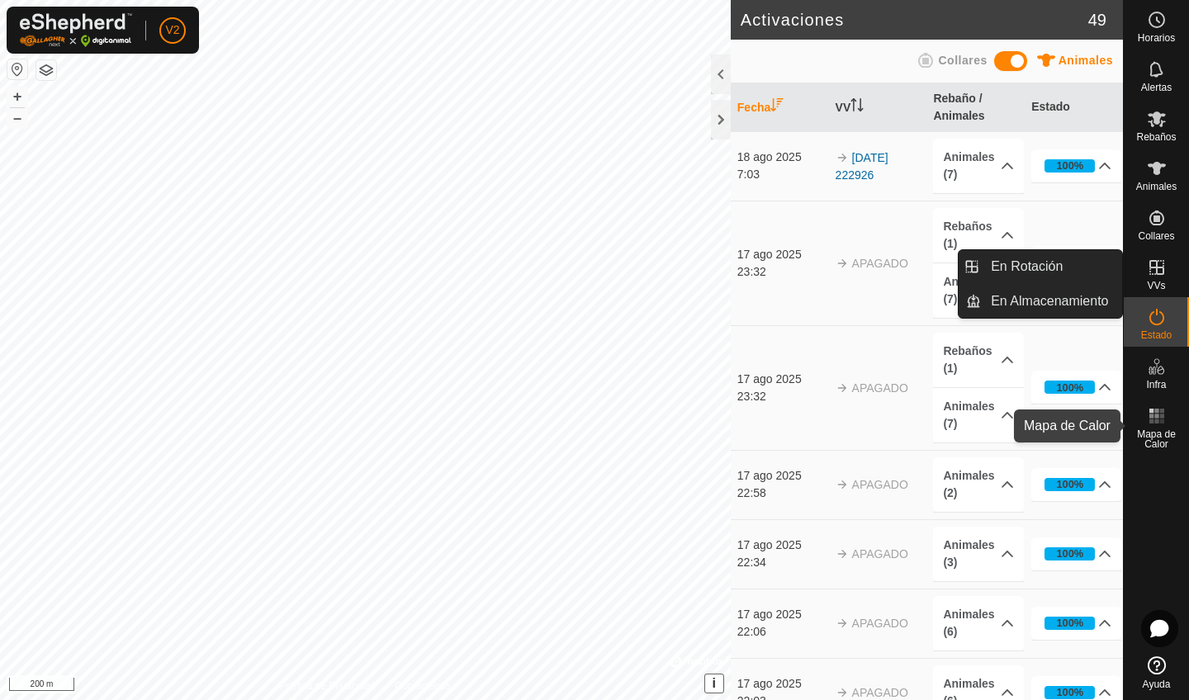
click at [1161, 425] on icon at bounding box center [1156, 416] width 20 height 20
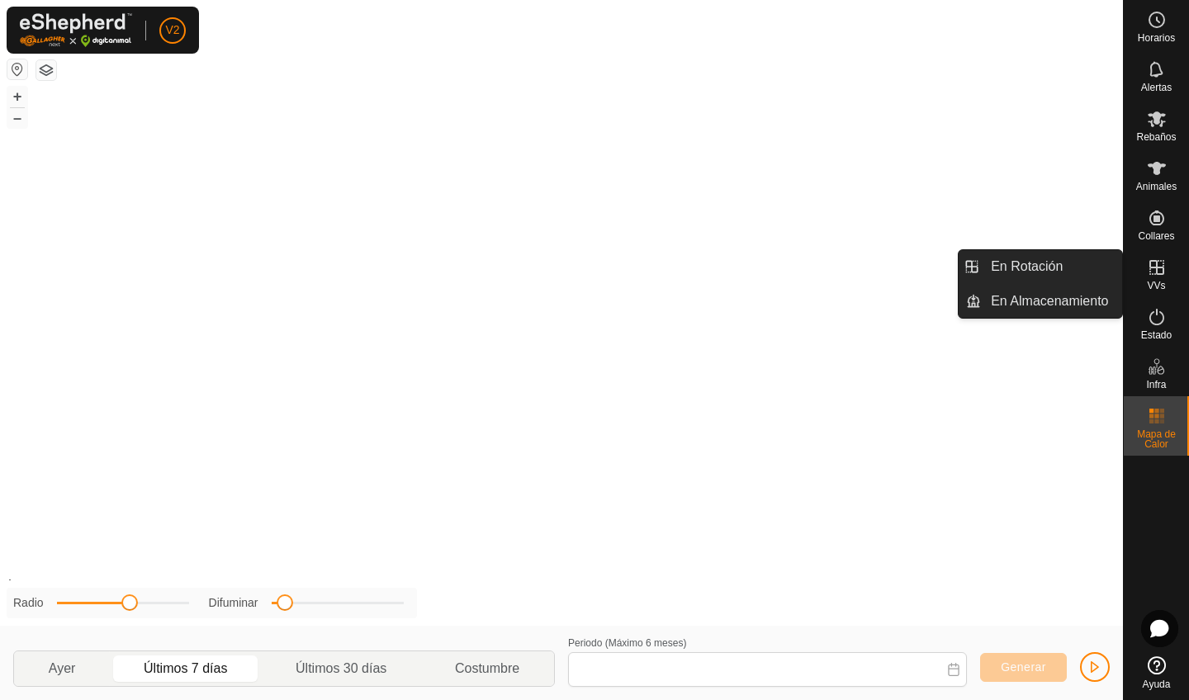
type input "[DATE] - [DATE]"
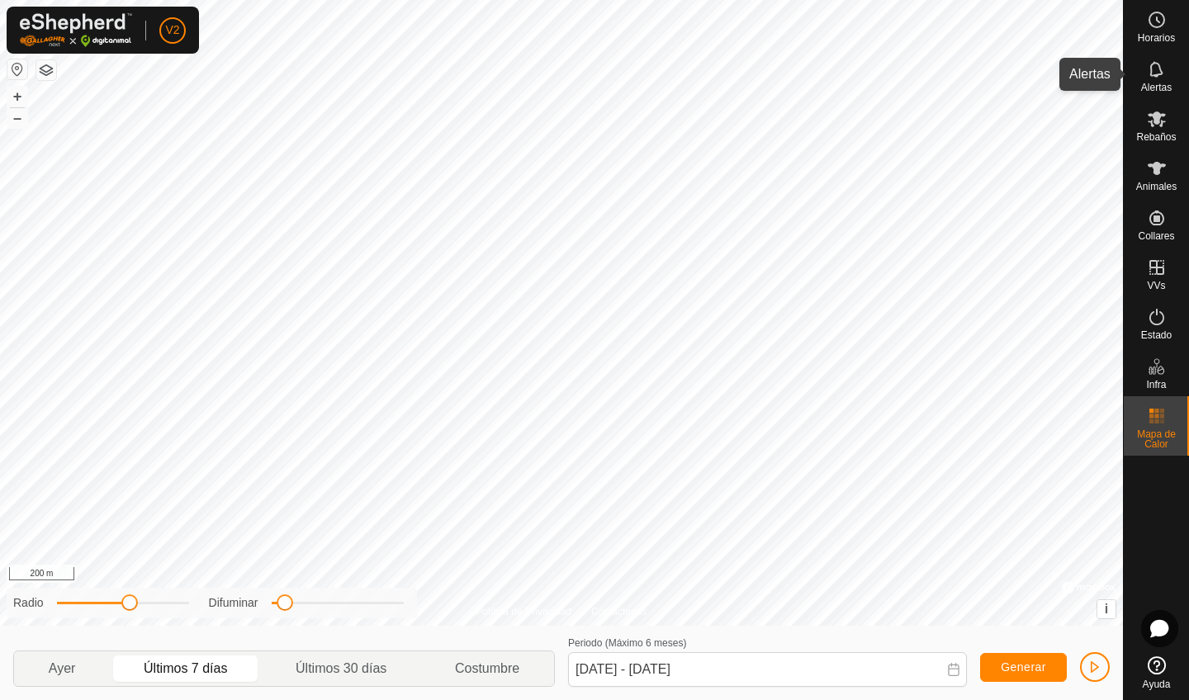
click at [1160, 80] on es-notification-svg-icon at bounding box center [1157, 69] width 30 height 26
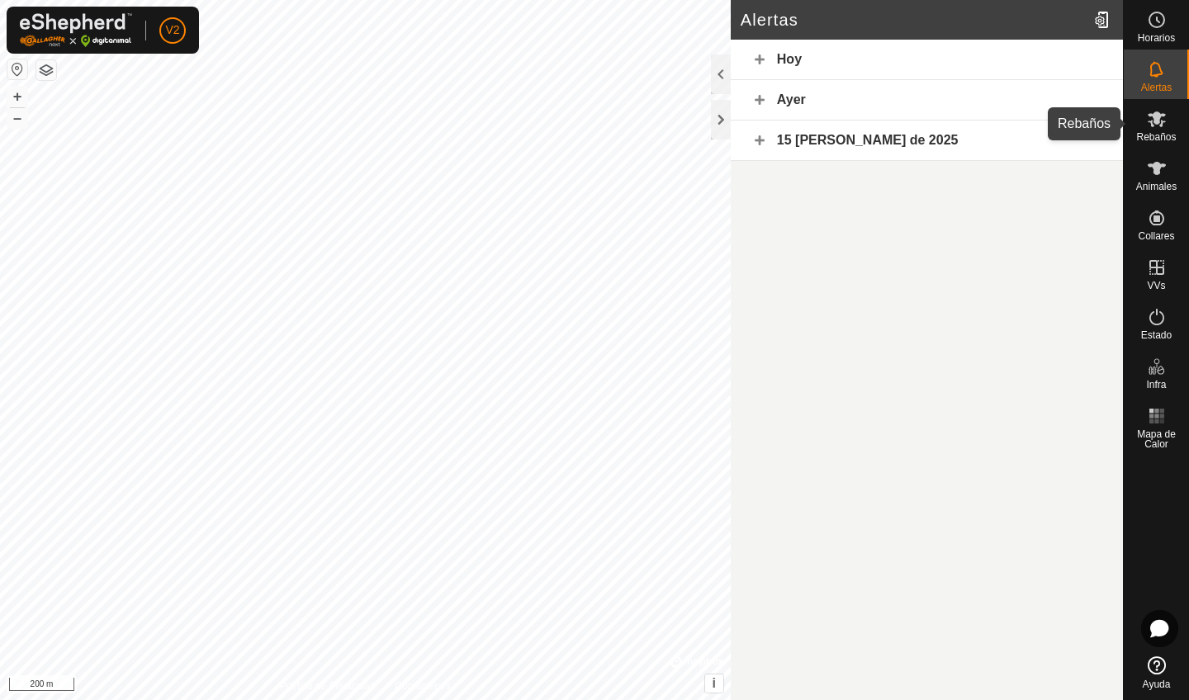
click at [1159, 139] on span "Rebaños" at bounding box center [1156, 137] width 40 height 10
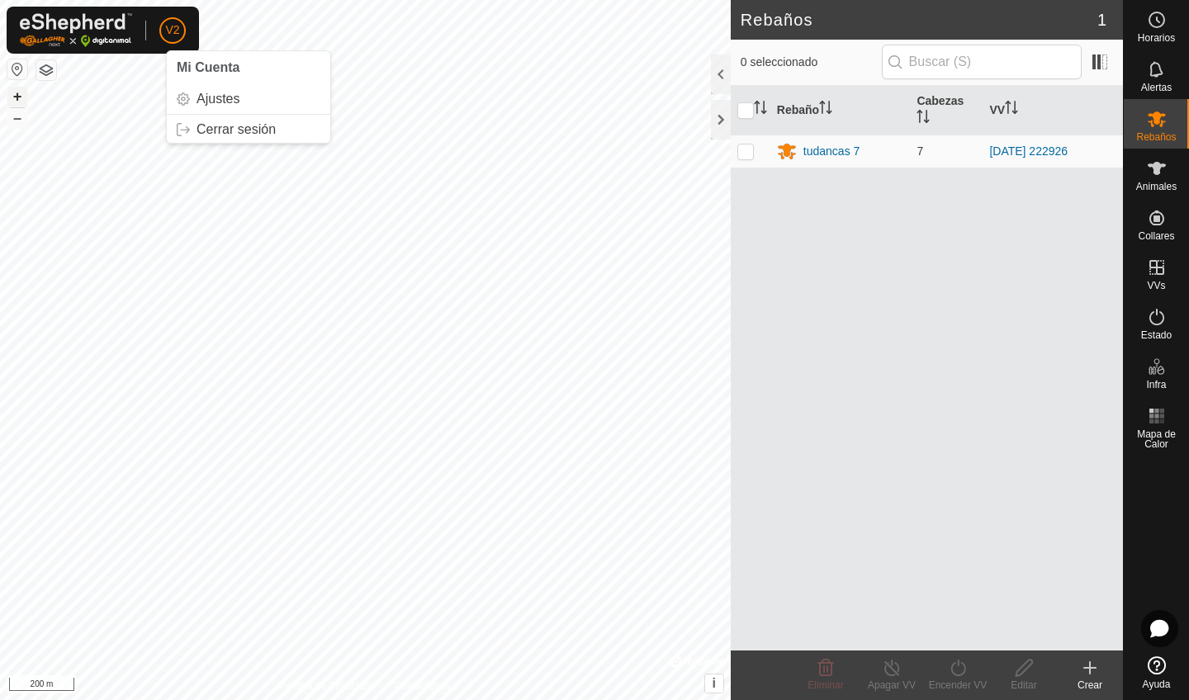
click at [17, 93] on button "+" at bounding box center [17, 97] width 20 height 20
click at [17, 122] on button "–" at bounding box center [17, 118] width 20 height 20
click at [721, 113] on div at bounding box center [721, 120] width 20 height 40
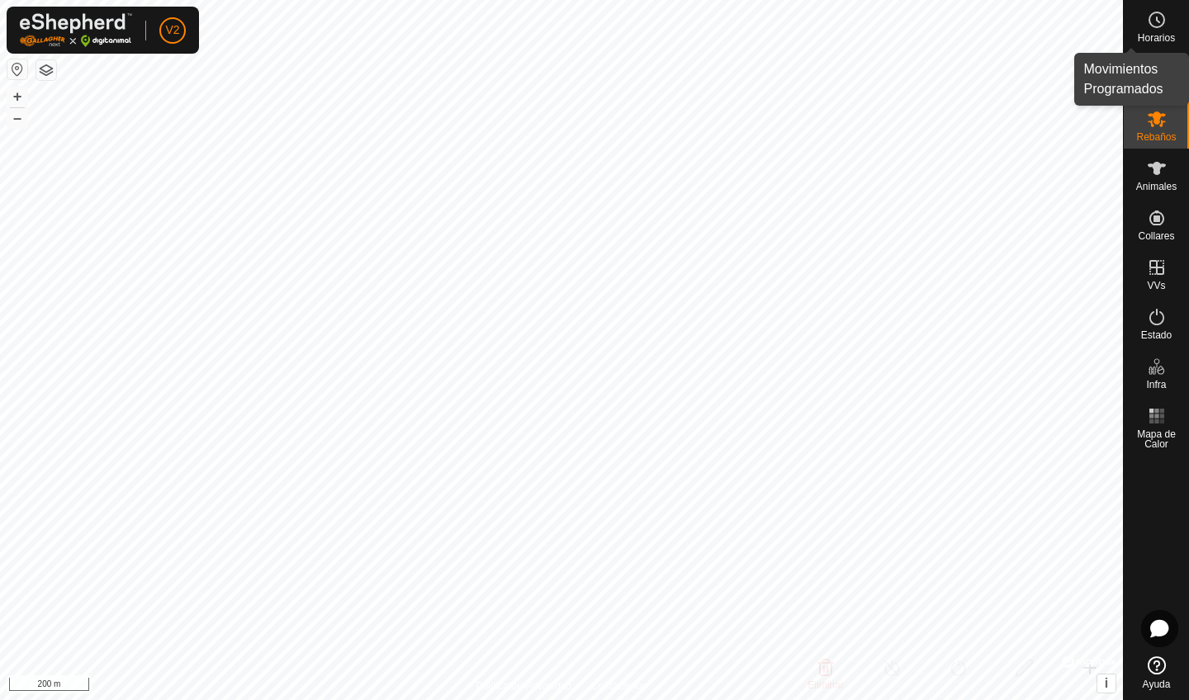
click at [1165, 27] on icon at bounding box center [1156, 20] width 20 height 20
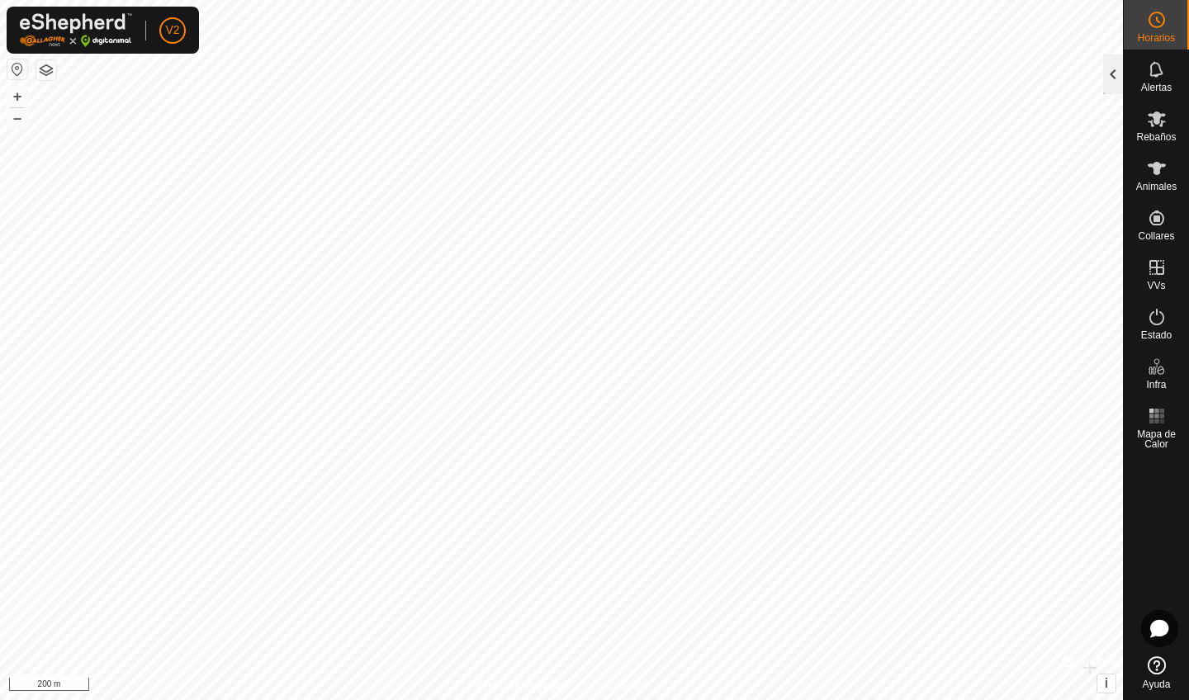
click at [1118, 69] on div at bounding box center [1113, 74] width 20 height 40
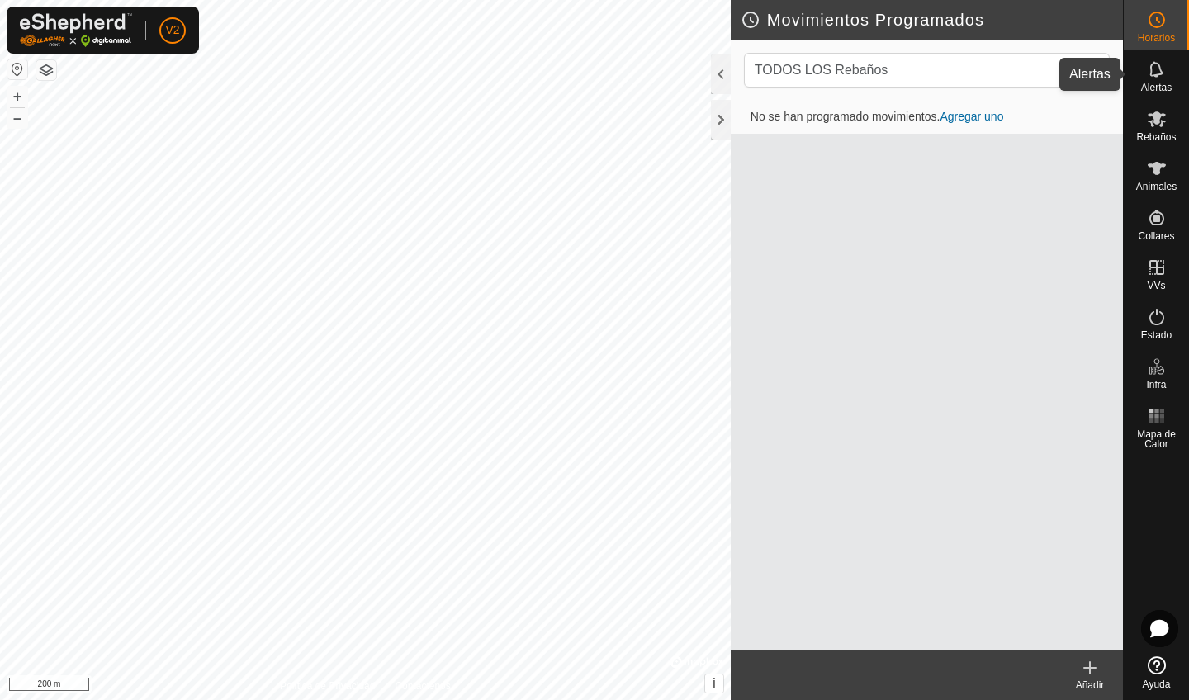
click at [1150, 81] on es-notification-svg-icon at bounding box center [1157, 69] width 30 height 26
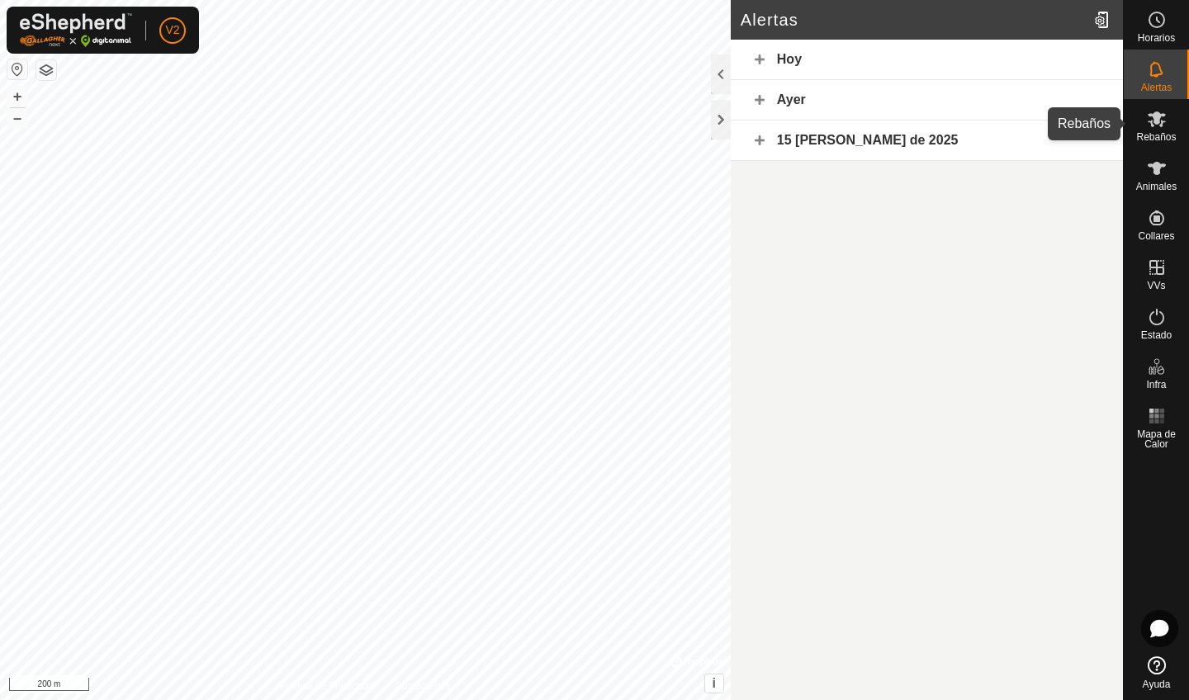
click at [1156, 121] on icon at bounding box center [1156, 119] width 18 height 16
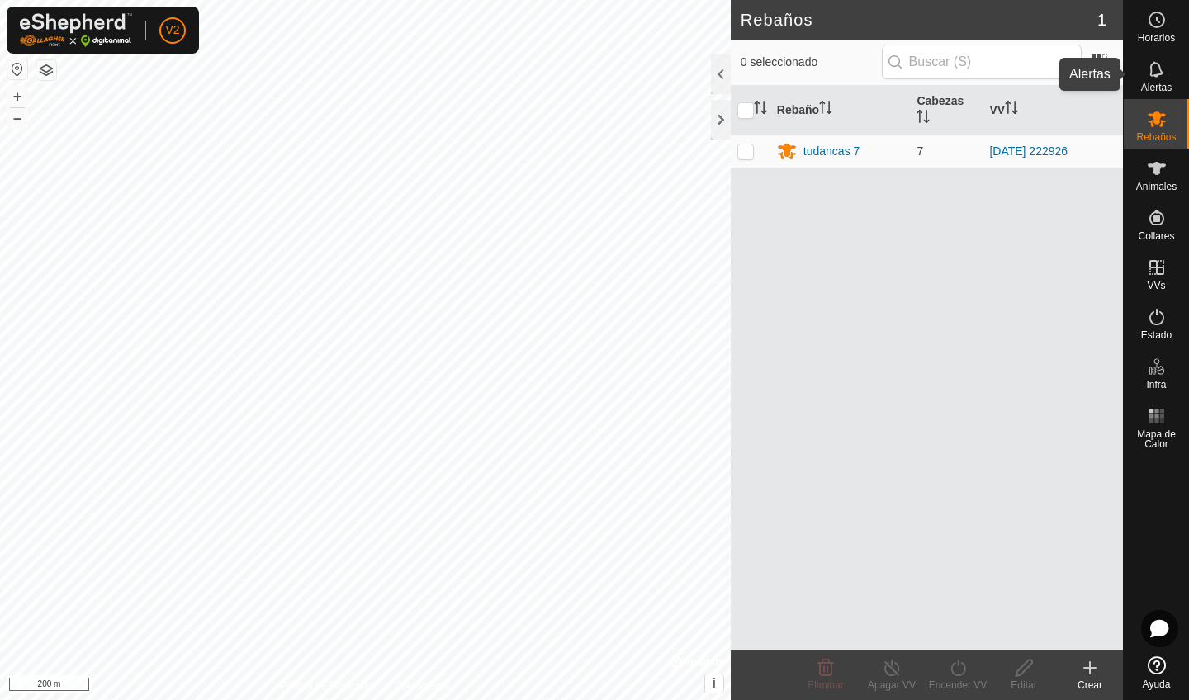
click at [1159, 63] on icon at bounding box center [1156, 69] width 20 height 20
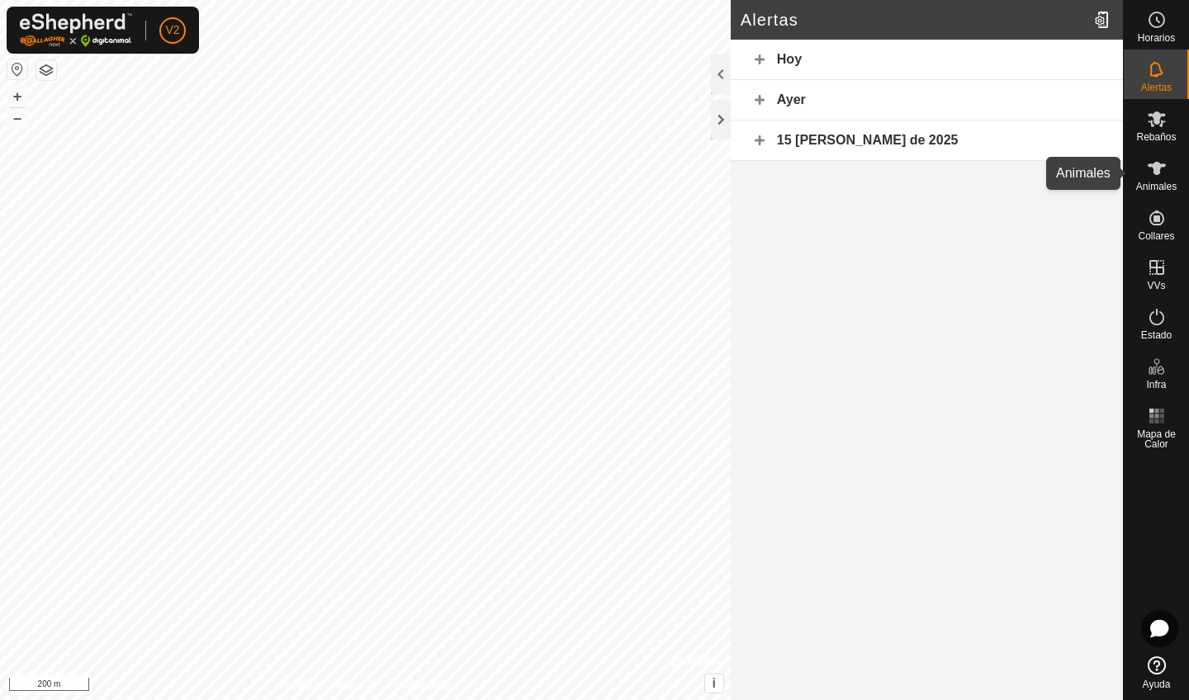
click at [1165, 169] on icon at bounding box center [1156, 168] width 20 height 20
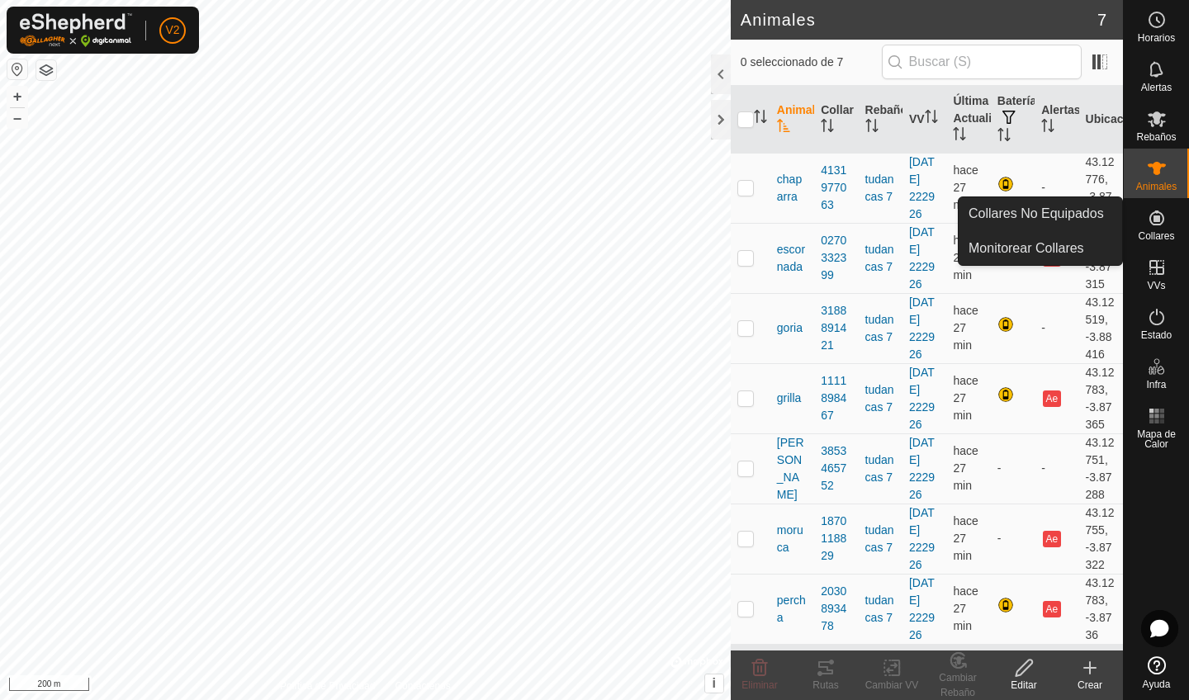
click at [1163, 220] on icon at bounding box center [1156, 217] width 15 height 15
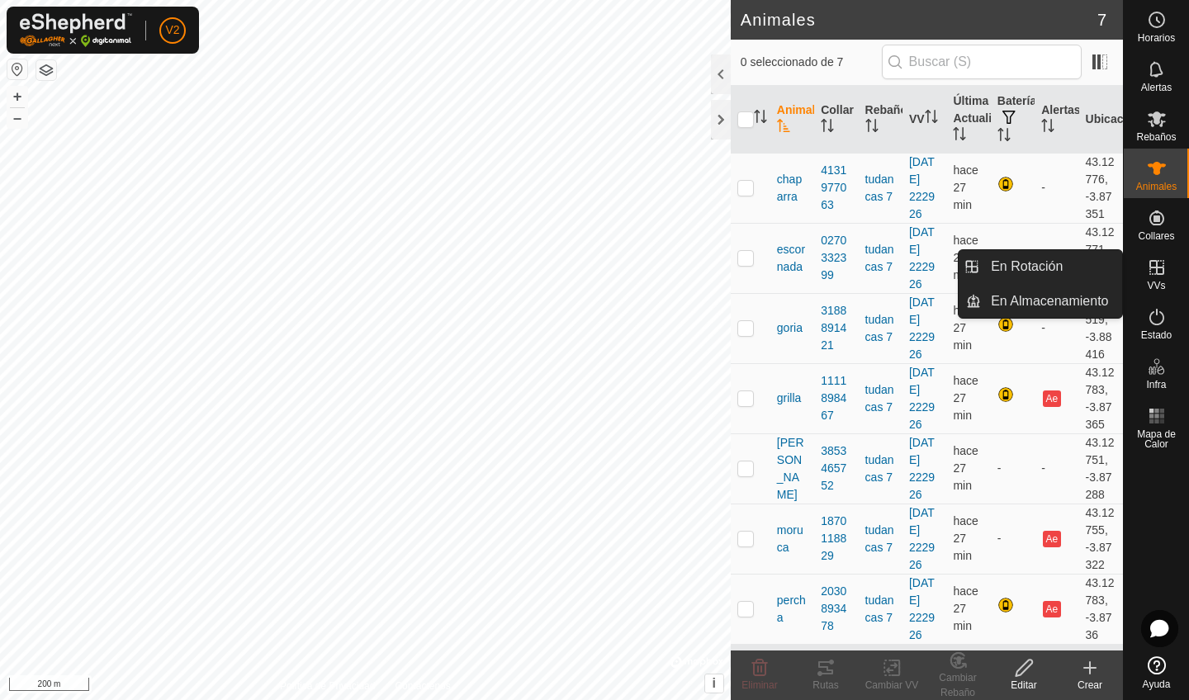
click at [1158, 277] on icon at bounding box center [1156, 268] width 20 height 20
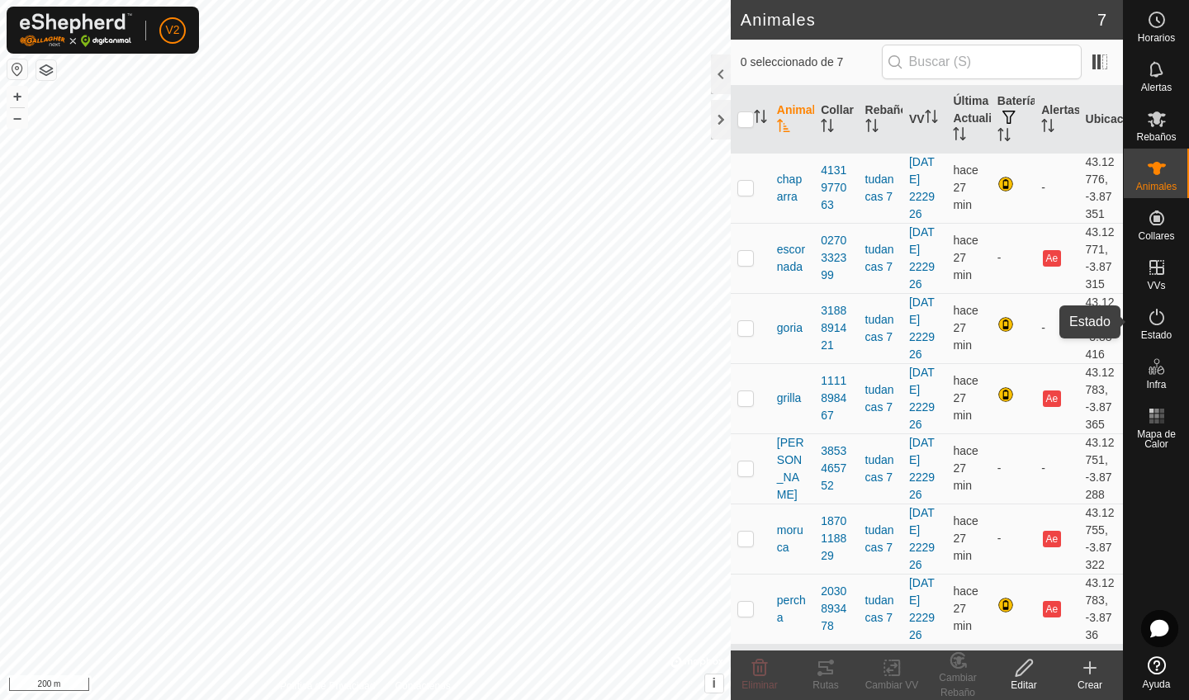
click at [1158, 318] on icon at bounding box center [1156, 317] width 20 height 20
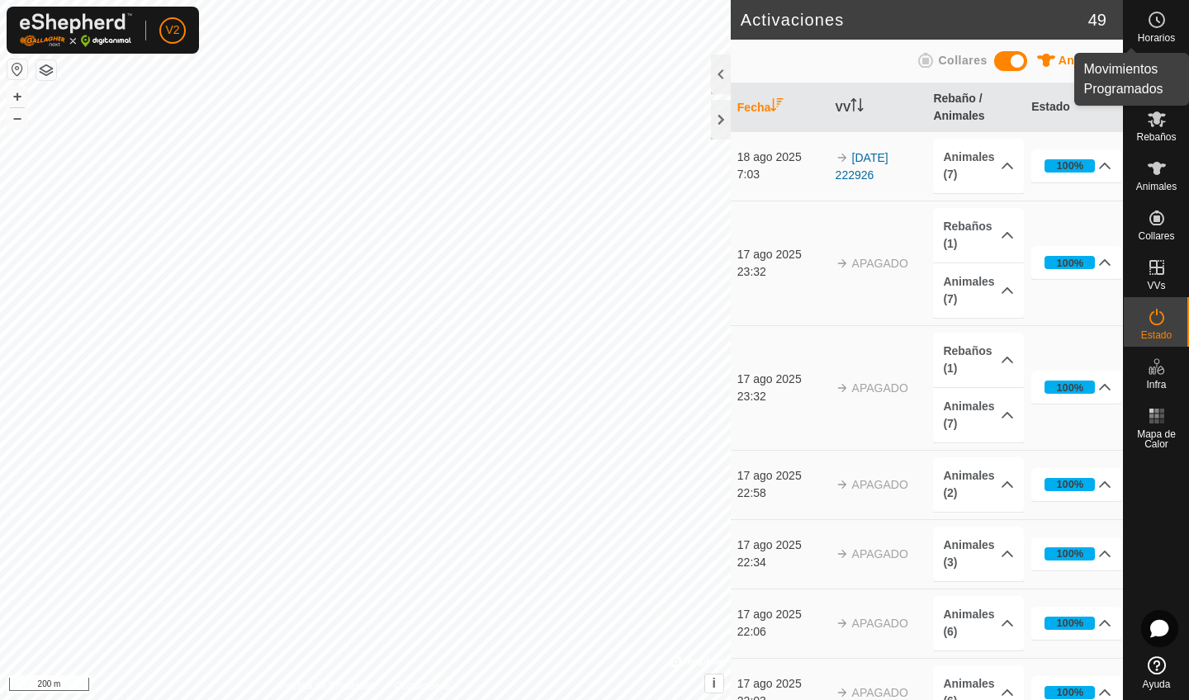
click at [1148, 24] on icon at bounding box center [1156, 20] width 20 height 20
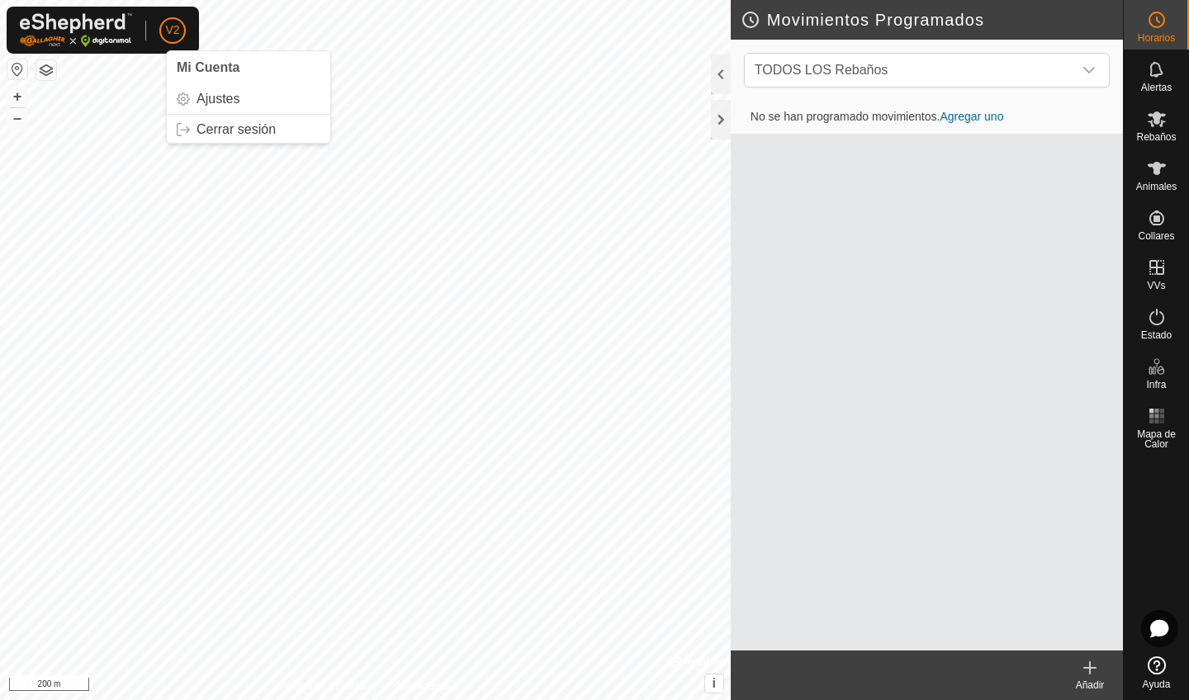
click at [223, 69] on span "Mi Cuenta" at bounding box center [208, 67] width 63 height 14
click at [225, 95] on link "Ajustes" at bounding box center [248, 99] width 163 height 26
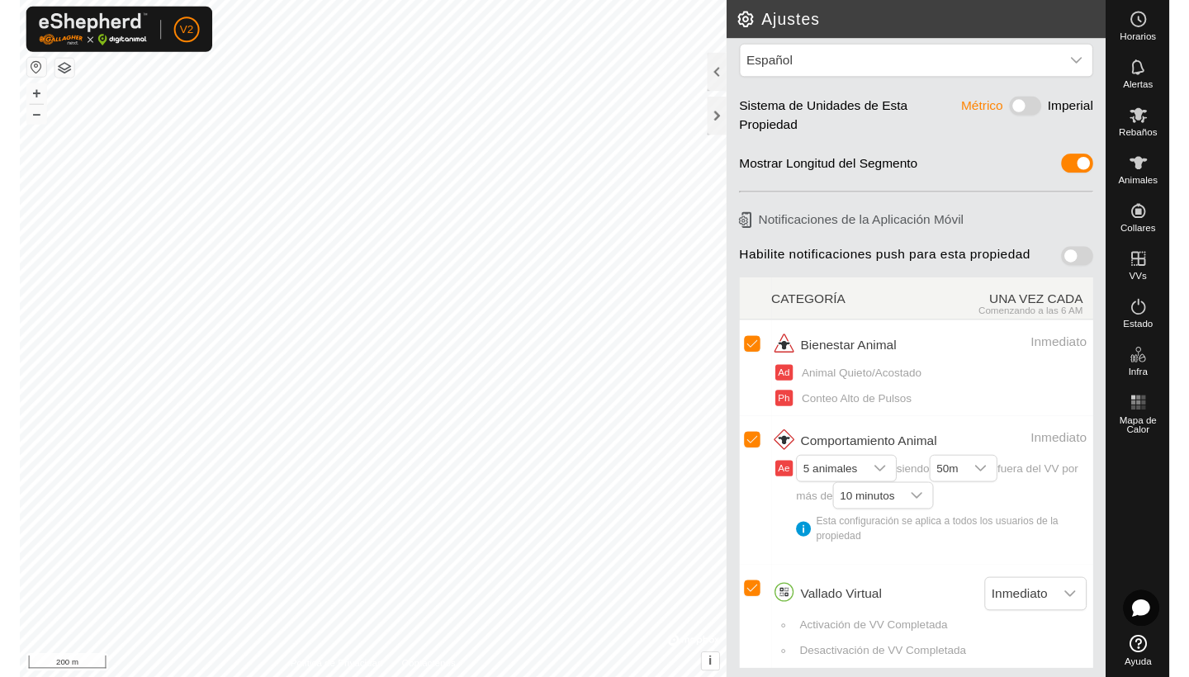
scroll to position [27, 0]
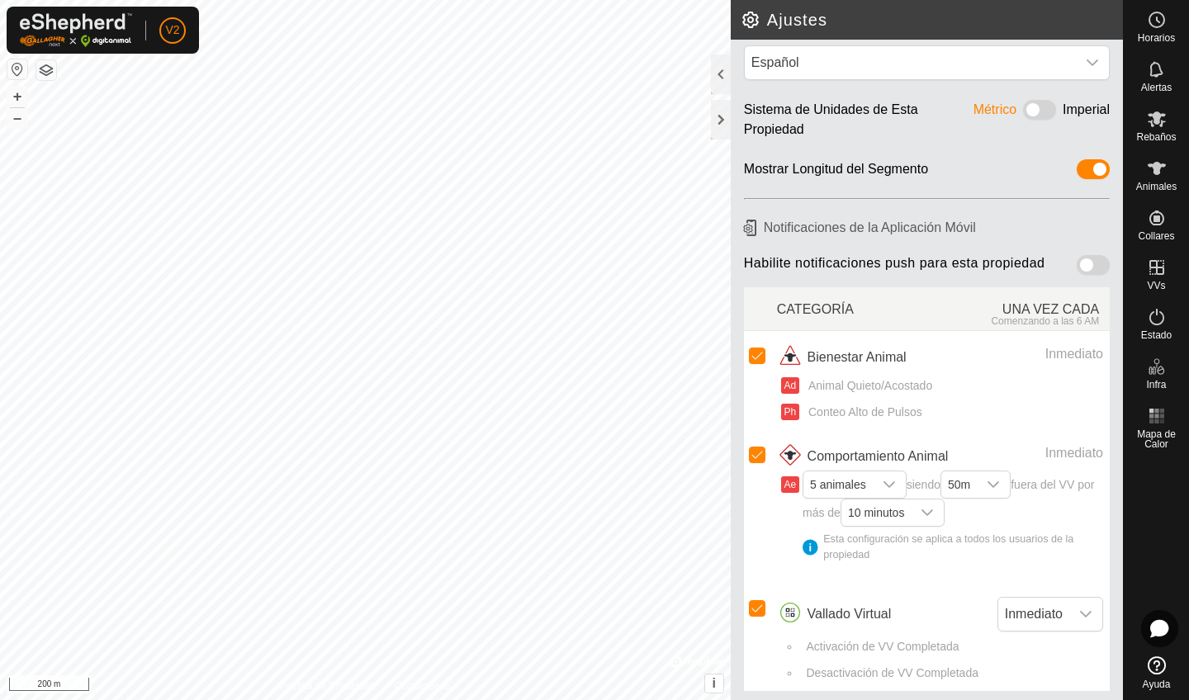
click at [839, 618] on span "Vallado Virtual" at bounding box center [849, 614] width 84 height 20
click at [788, 612] on img at bounding box center [790, 614] width 26 height 26
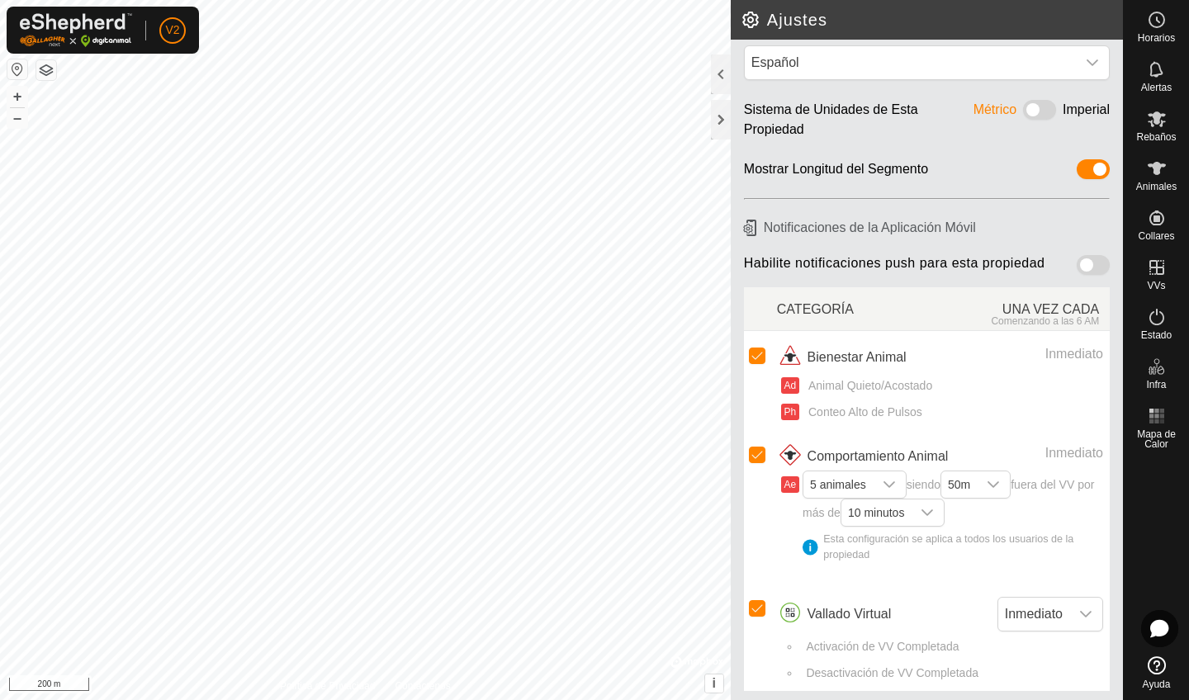
click at [788, 612] on img at bounding box center [790, 614] width 26 height 26
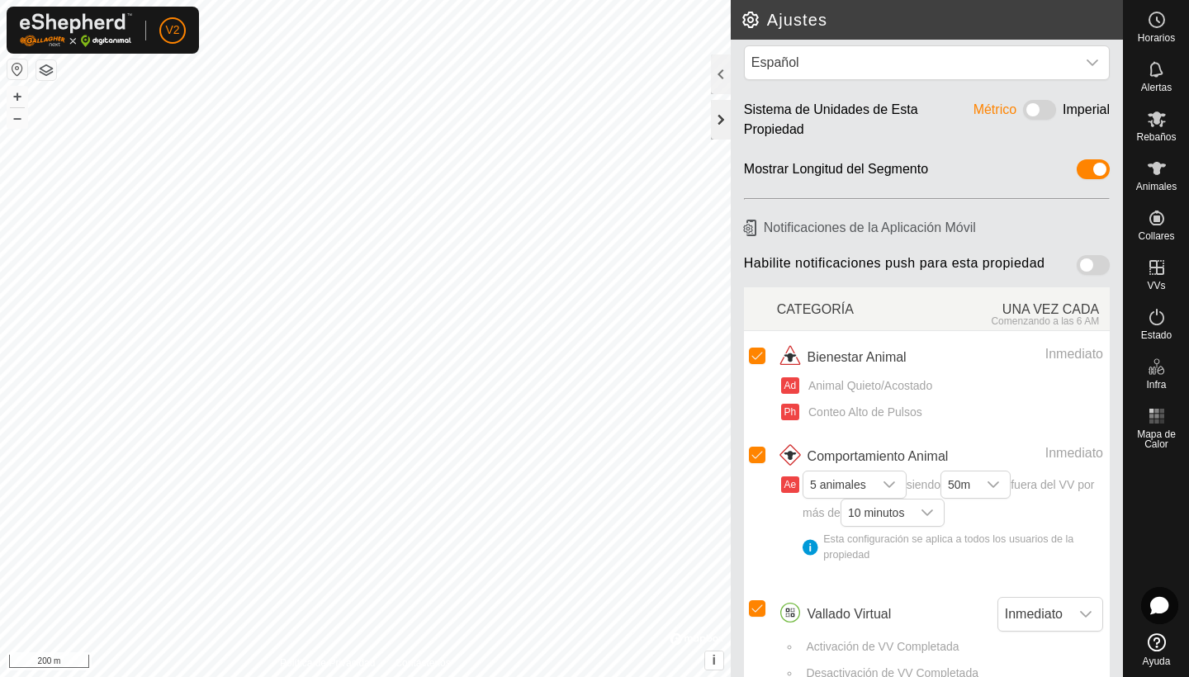
click at [719, 113] on div at bounding box center [721, 120] width 20 height 40
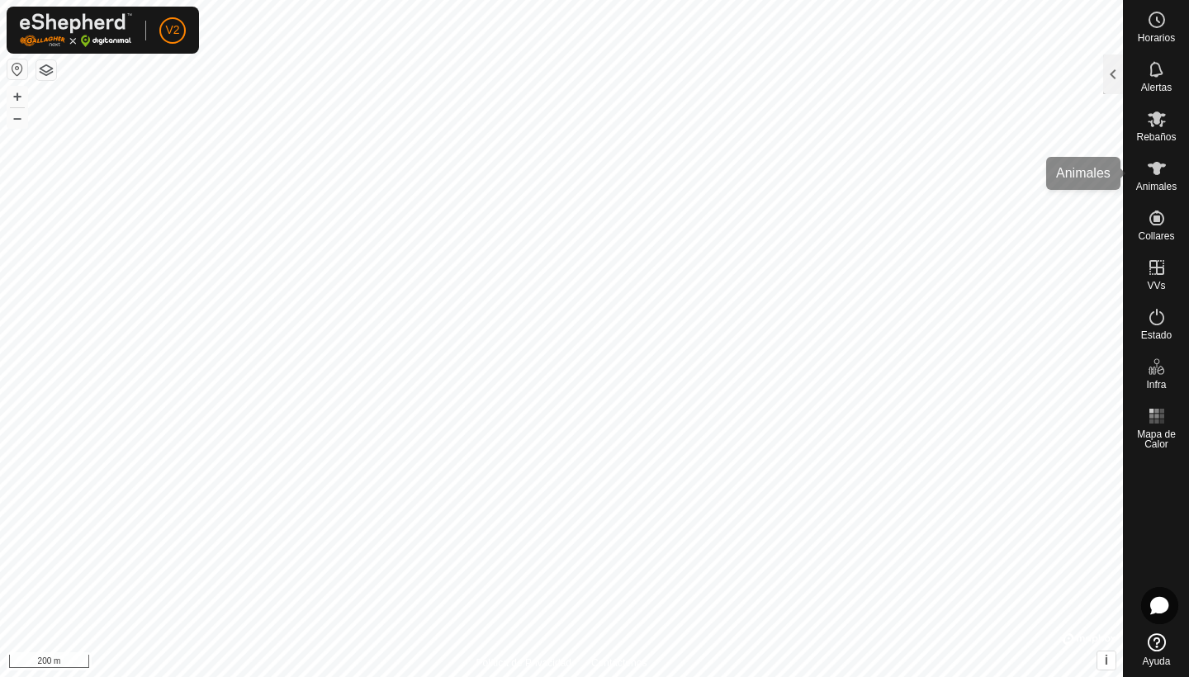
click at [1156, 182] on span "Animales" at bounding box center [1156, 187] width 40 height 10
click at [1114, 81] on div at bounding box center [1113, 74] width 20 height 40
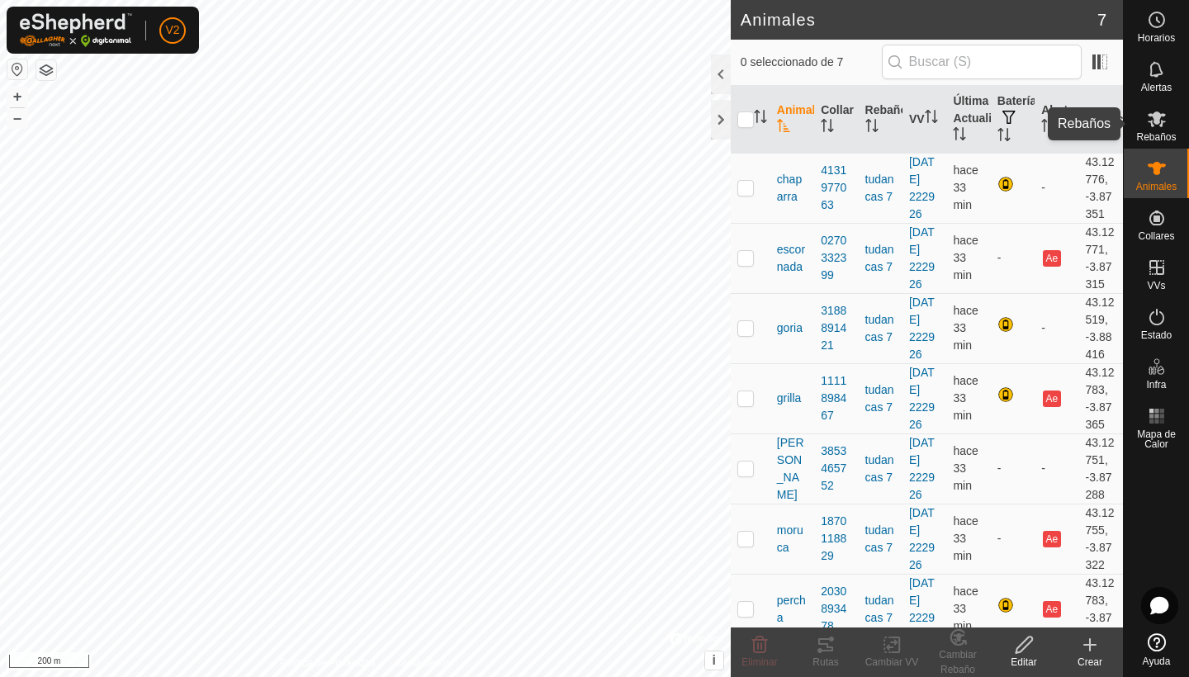
click at [1152, 120] on icon at bounding box center [1156, 119] width 20 height 20
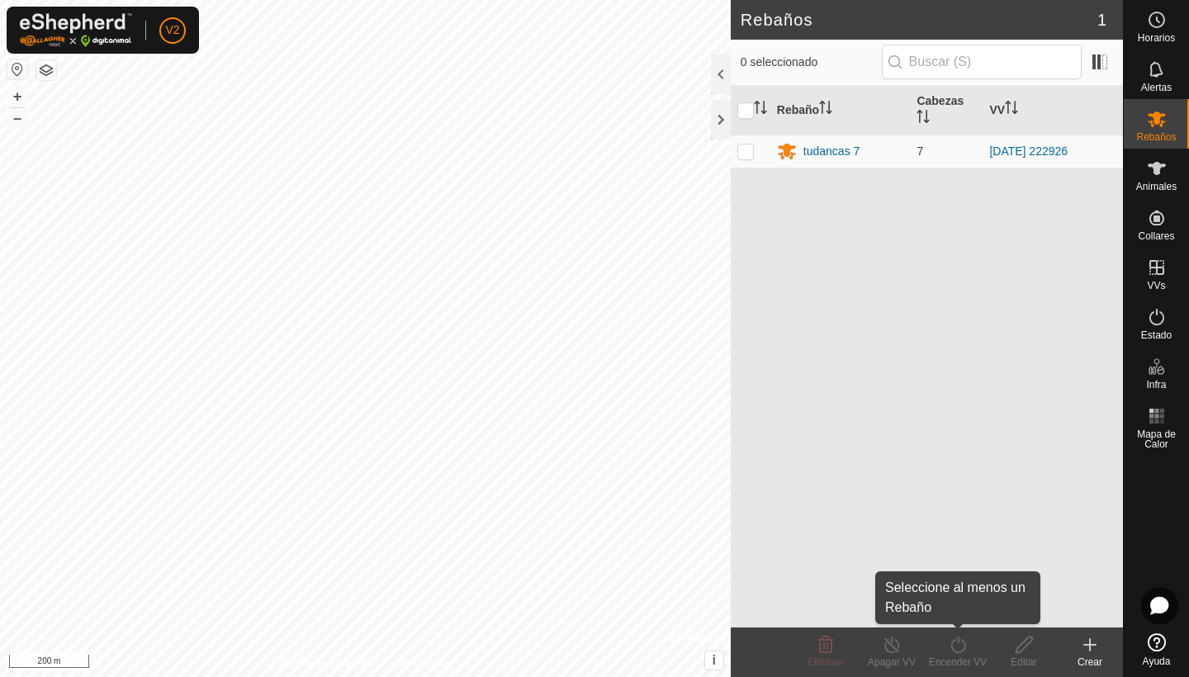
click at [952, 658] on div "Encender VV" at bounding box center [957, 662] width 66 height 15
click at [958, 647] on icon at bounding box center [958, 645] width 21 height 20
click at [745, 153] on p-checkbox at bounding box center [745, 150] width 17 height 13
checkbox input "true"
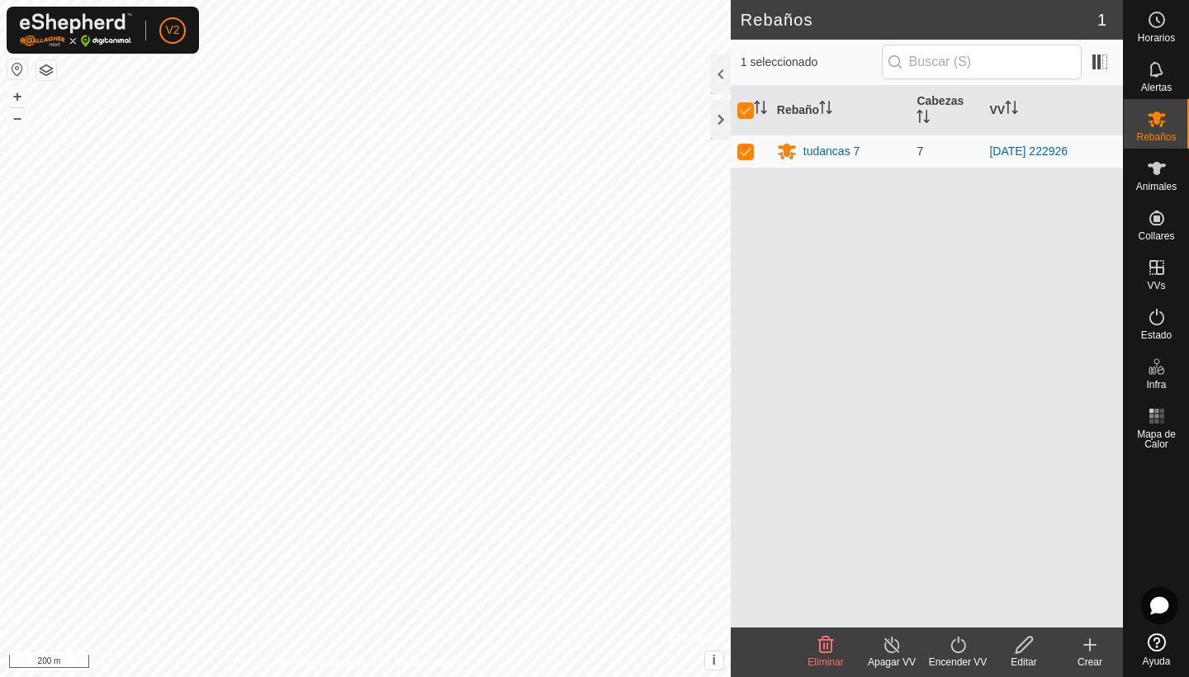
click at [961, 652] on icon at bounding box center [957, 644] width 15 height 17
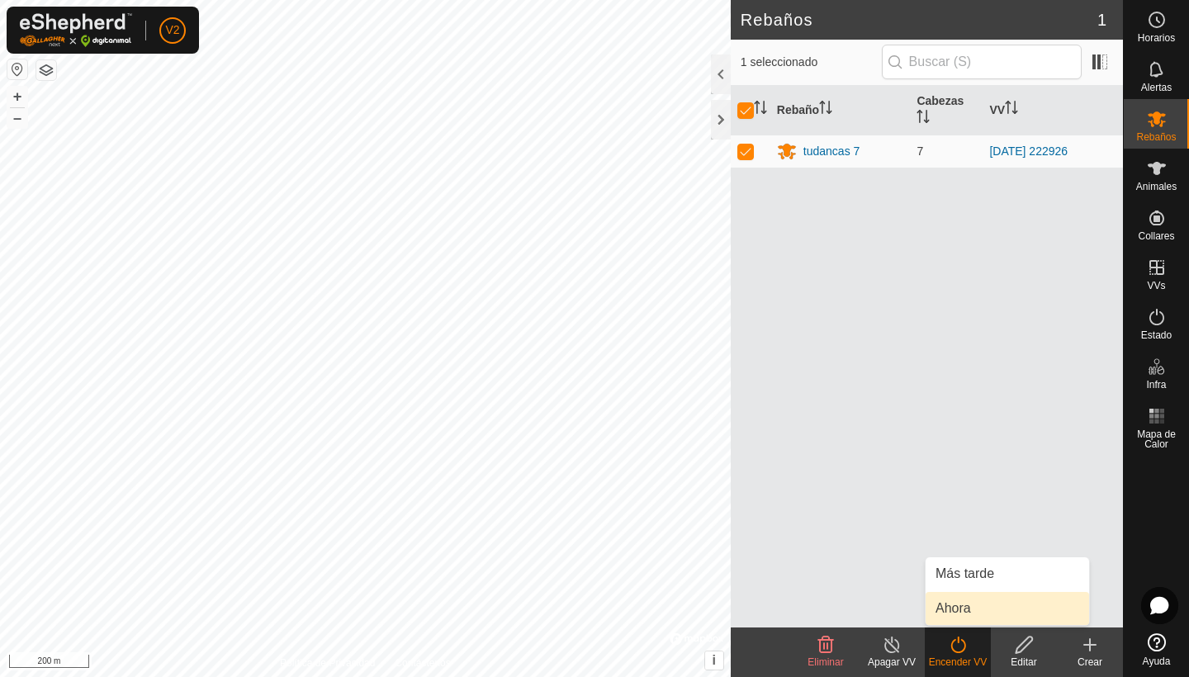
click at [976, 600] on link "Ahora" at bounding box center [1006, 608] width 163 height 33
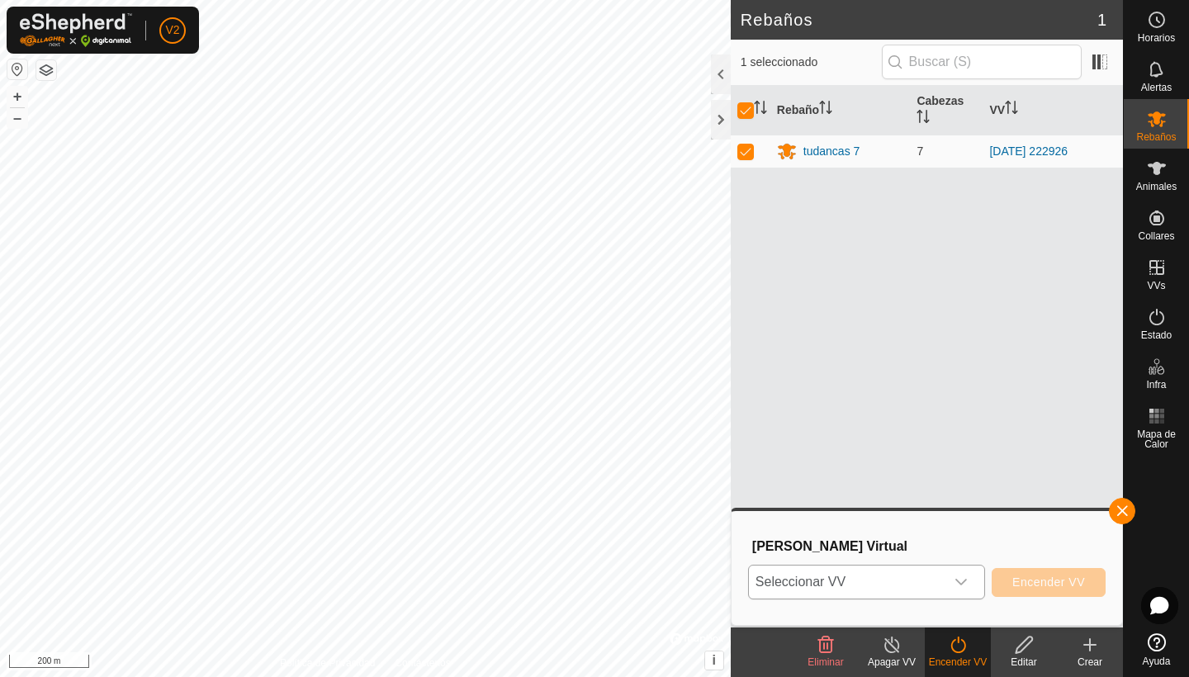
click at [962, 580] on icon "dropdown trigger" at bounding box center [960, 581] width 13 height 13
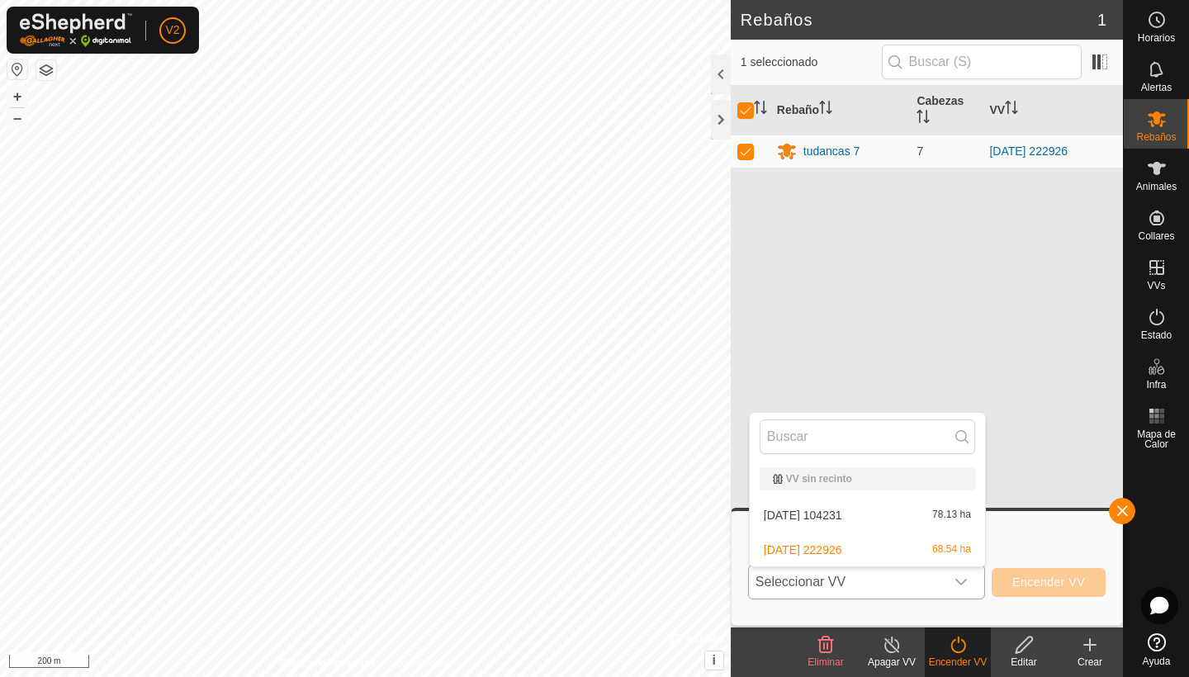
click at [933, 472] on div "VV sin recinto" at bounding box center [866, 478] width 215 height 23
click at [776, 479] on div "VV sin recinto" at bounding box center [867, 479] width 189 height 10
click at [1020, 637] on icon at bounding box center [1024, 645] width 21 height 20
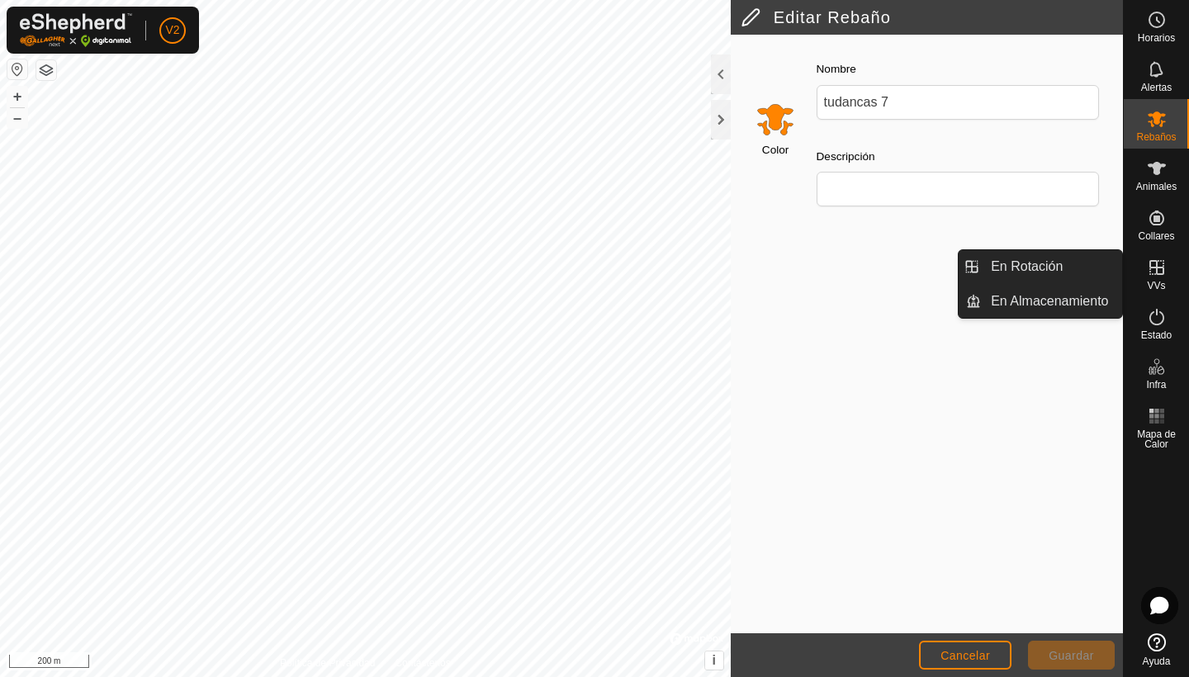
click at [1158, 272] on icon at bounding box center [1156, 268] width 20 height 20
click at [1082, 258] on link "En Rotación" at bounding box center [1051, 266] width 141 height 33
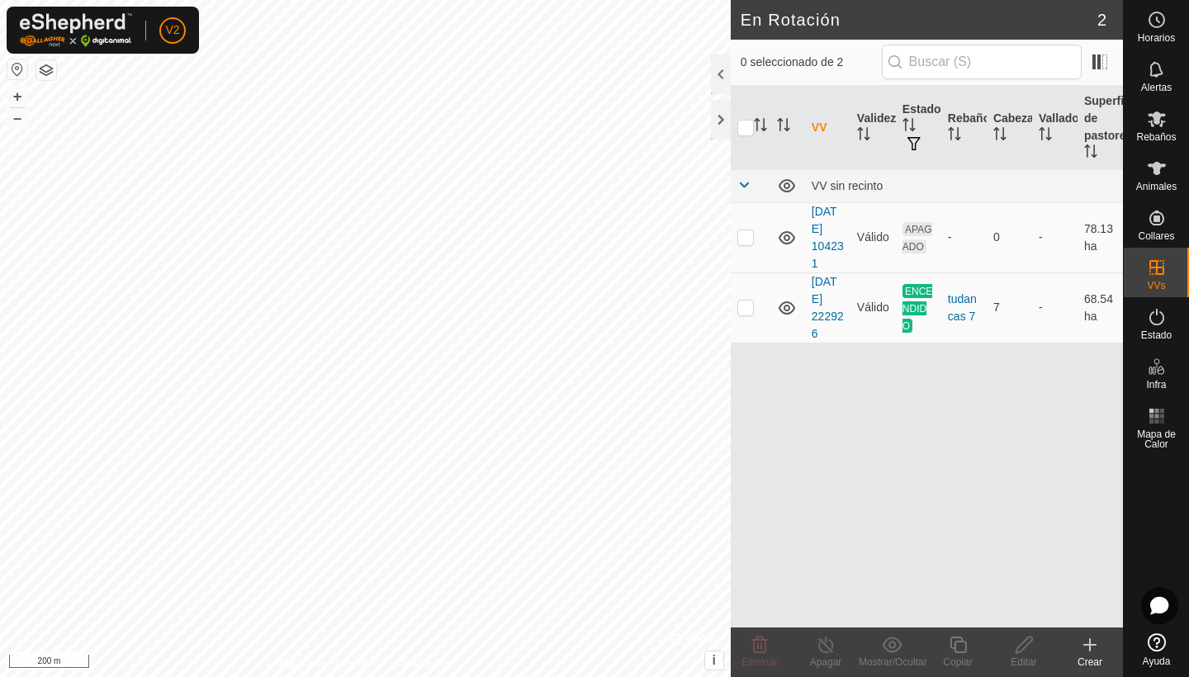
click at [1085, 648] on icon at bounding box center [1090, 645] width 20 height 20
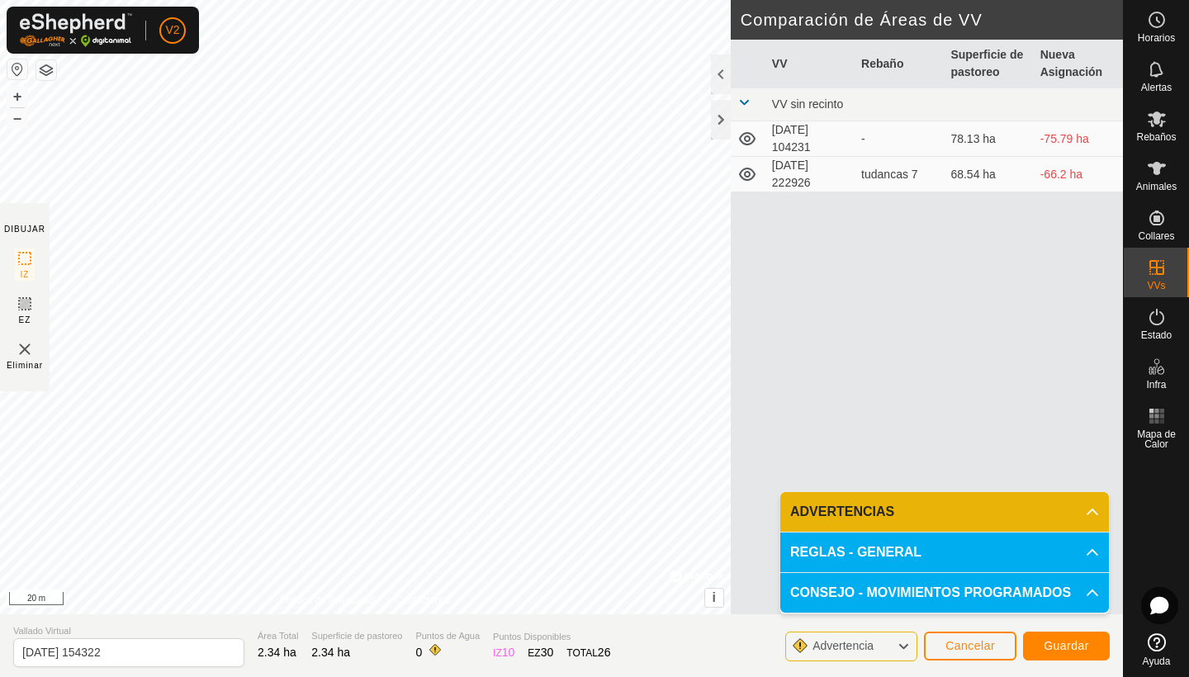
click at [1043, 644] on span "Guardar" at bounding box center [1065, 645] width 45 height 13
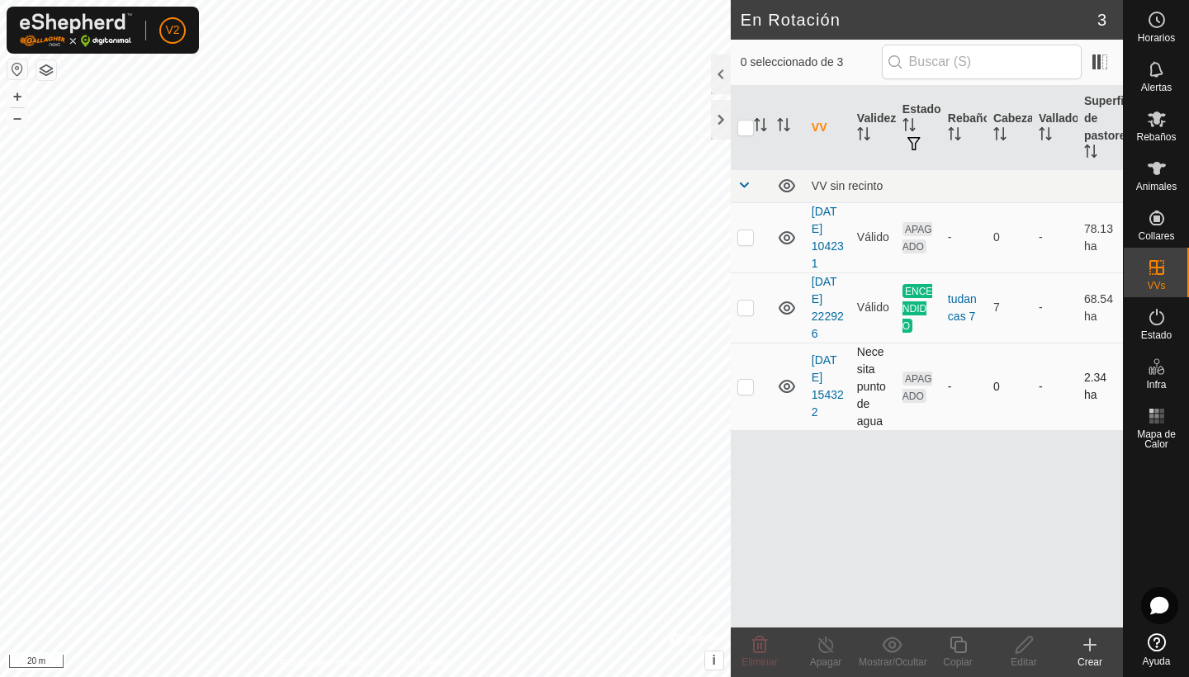
click at [871, 384] on td "Necesita punto de agua" at bounding box center [872, 386] width 45 height 87
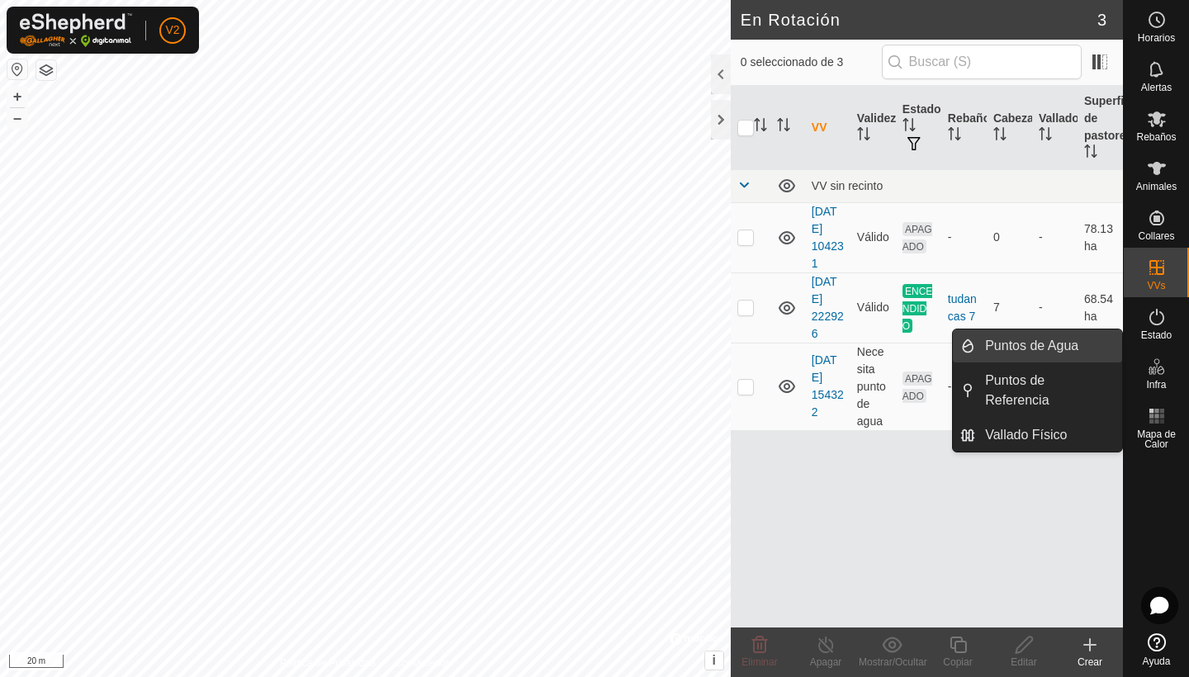
click at [1070, 341] on link "Puntos de Agua" at bounding box center [1048, 345] width 147 height 33
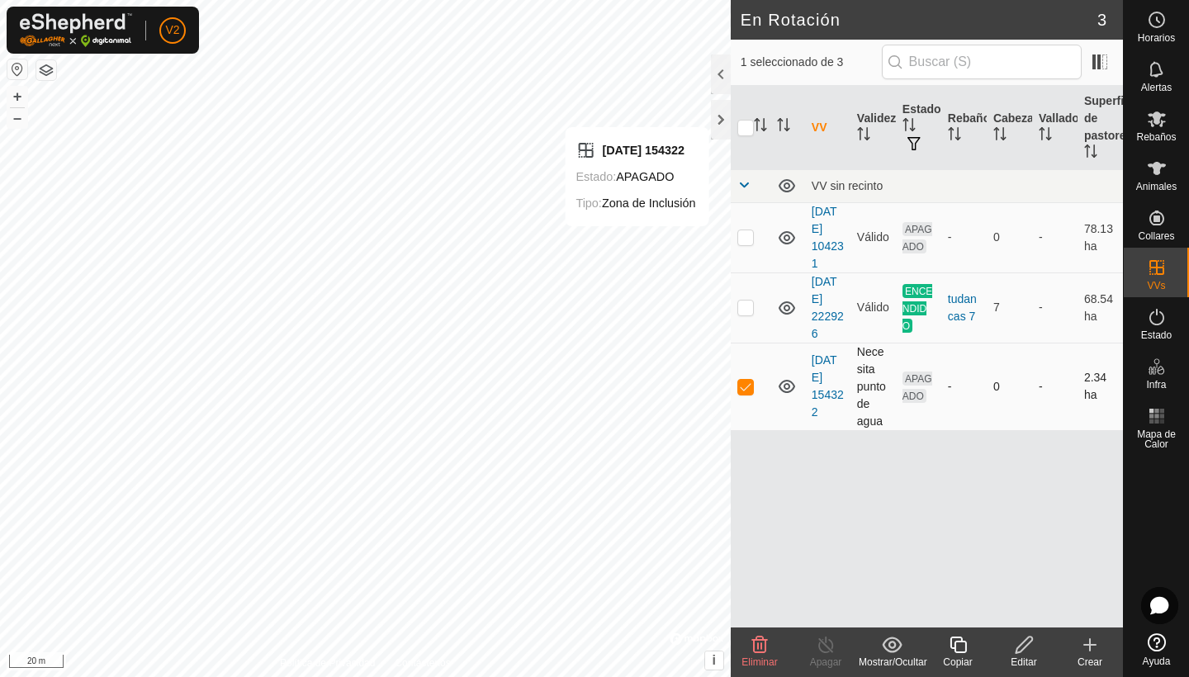
click at [749, 388] on p-checkbox at bounding box center [745, 386] width 17 height 13
checkbox input "true"
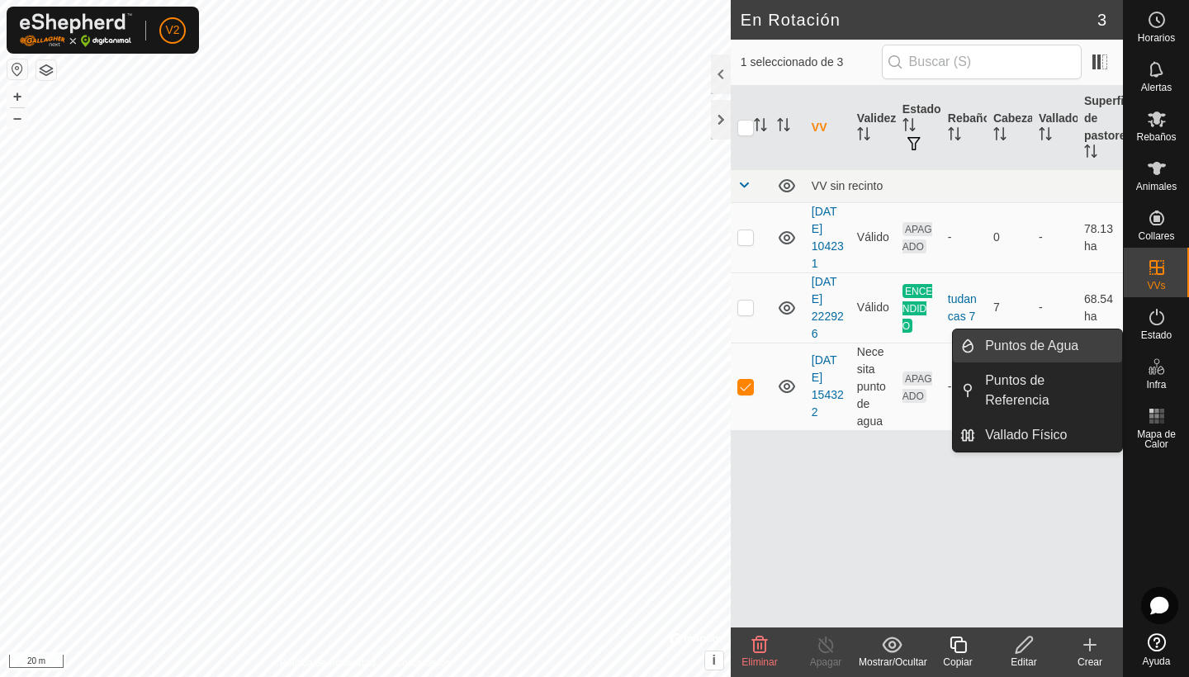
click at [1052, 353] on link "Puntos de Agua" at bounding box center [1048, 345] width 147 height 33
